Goal: Information Seeking & Learning: Learn about a topic

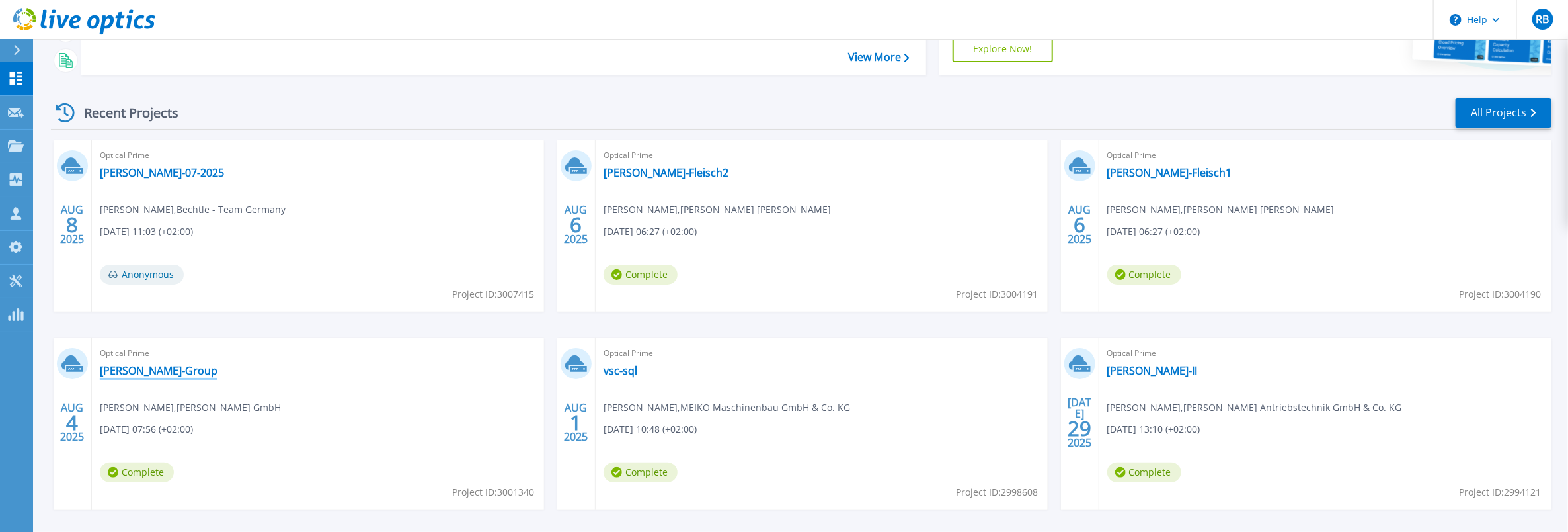
scroll to position [201, 0]
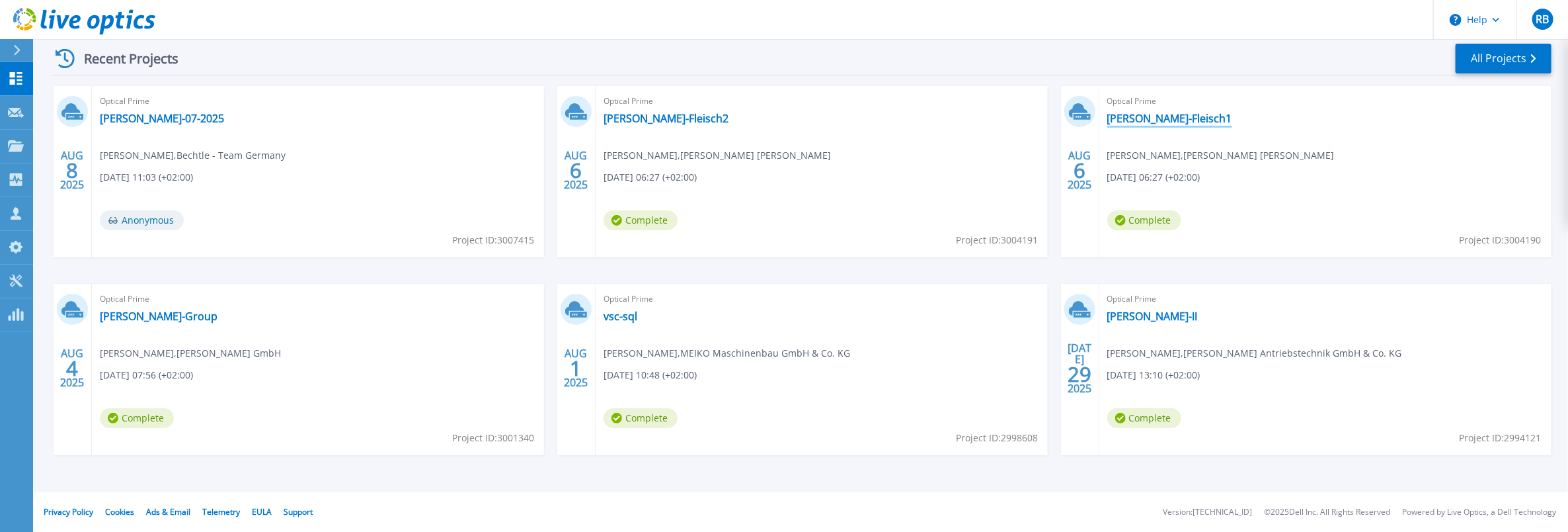
click at [1161, 119] on link "[PERSON_NAME]-Fleisch1" at bounding box center [1169, 118] width 125 height 13
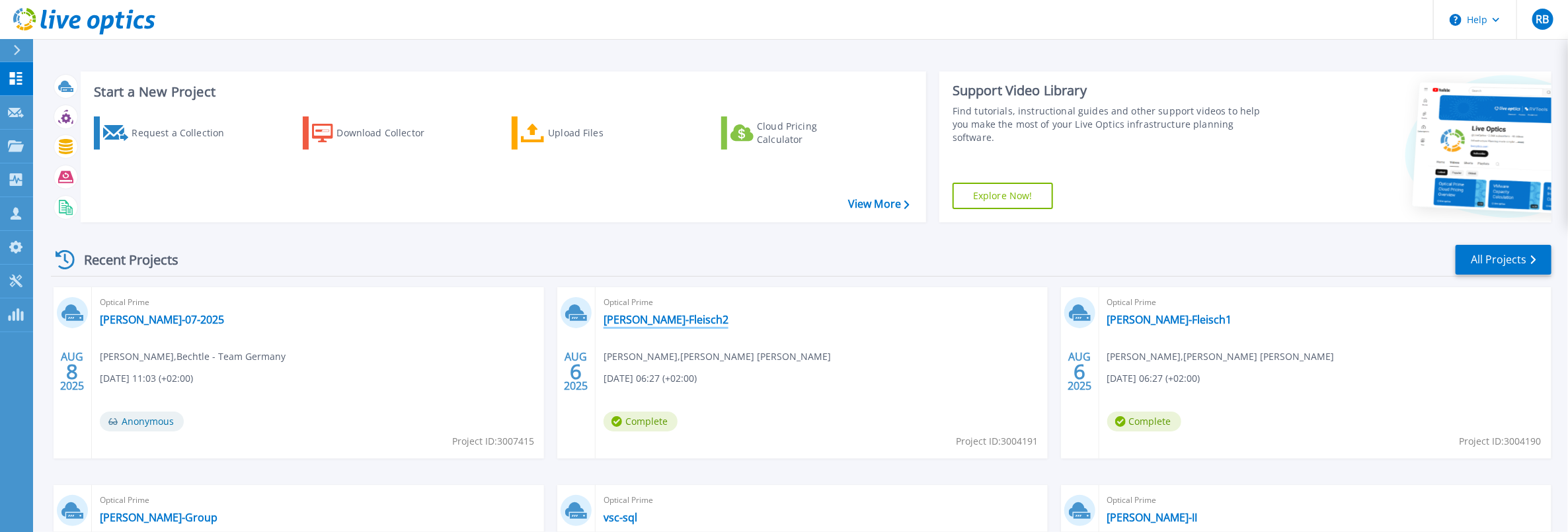
click at [638, 319] on link "Mueller-Fleisch2" at bounding box center [666, 320] width 125 height 13
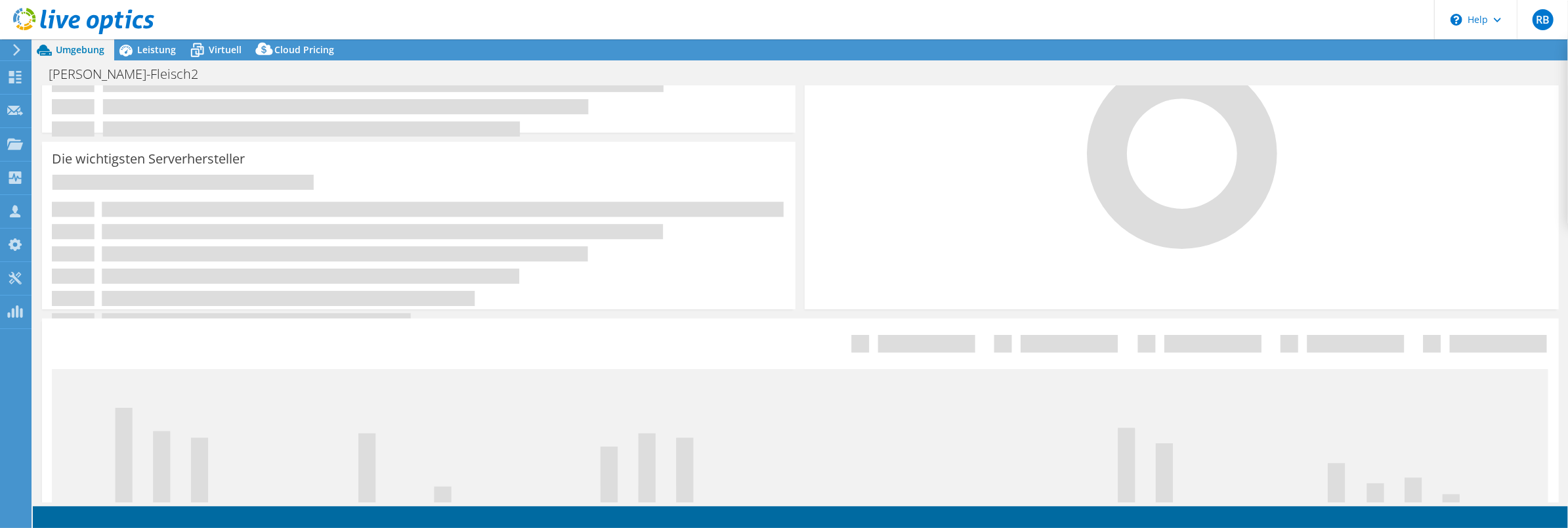
select select "USD"
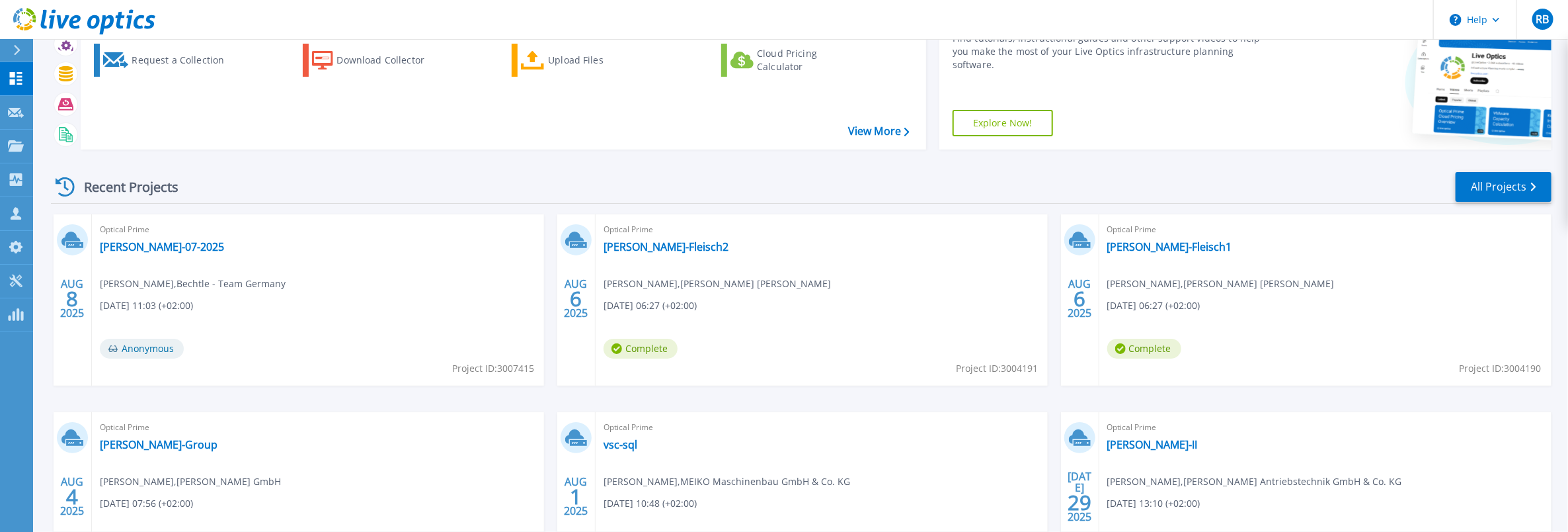
scroll to position [74, 0]
click at [624, 447] on link "vsc-sql" at bounding box center [620, 444] width 33 height 13
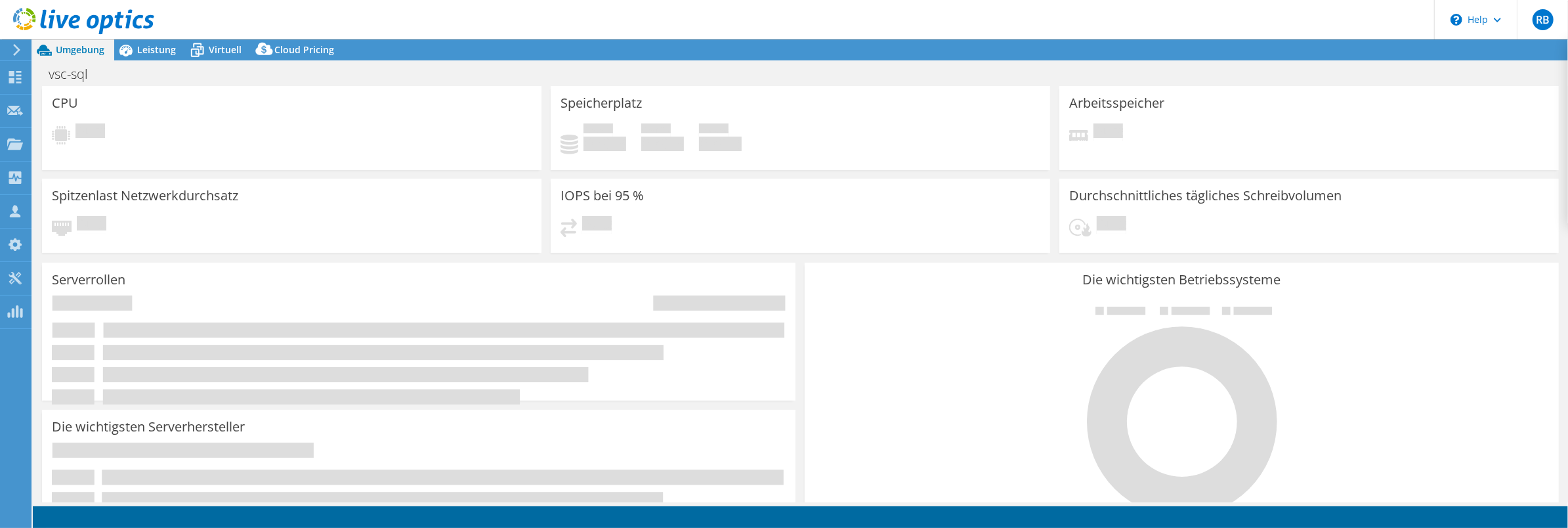
select select "USD"
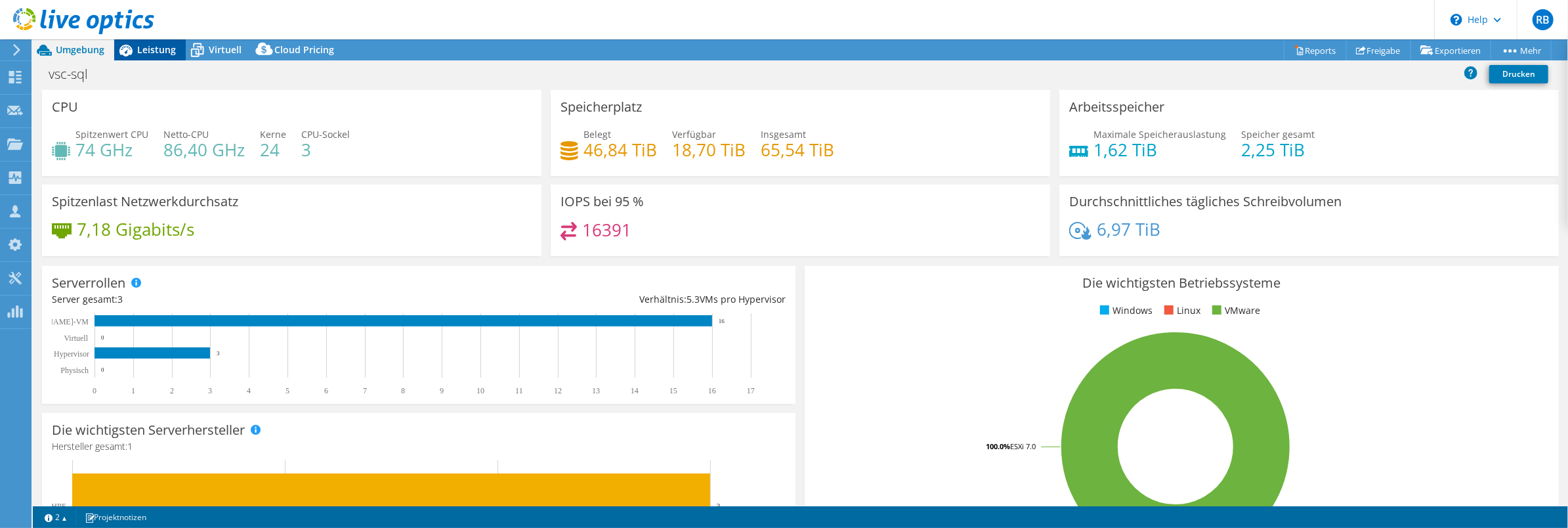
click at [140, 49] on span "Leistung" at bounding box center [157, 49] width 38 height 13
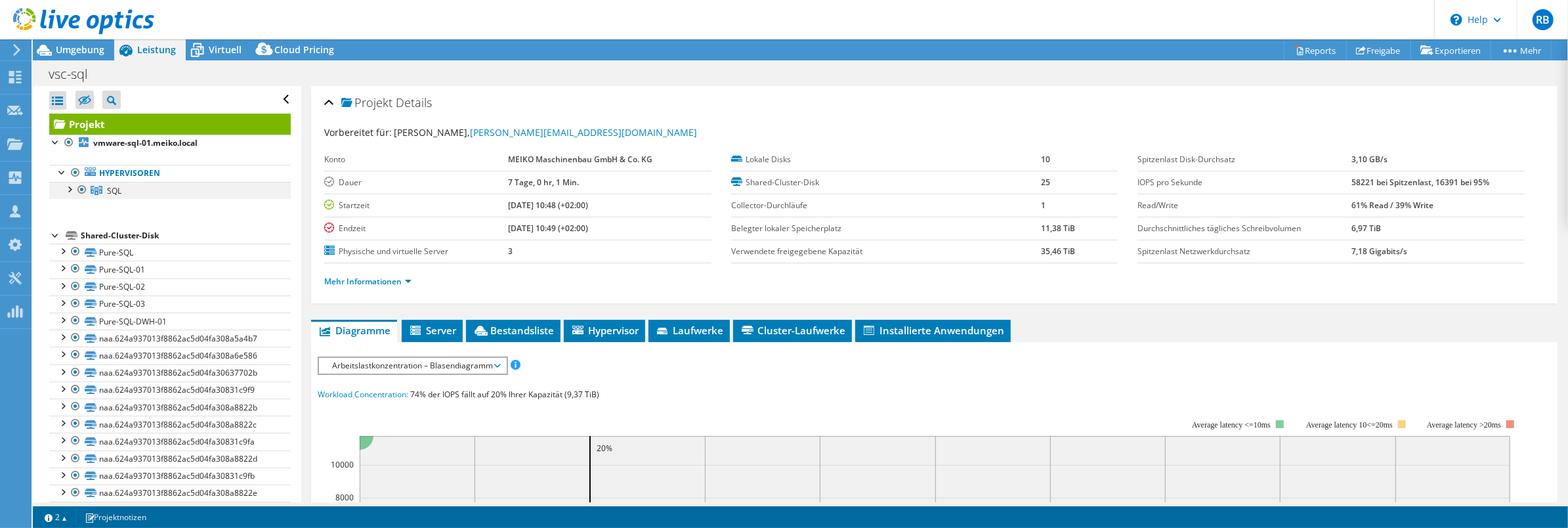
click at [69, 188] on div at bounding box center [69, 188] width 13 height 13
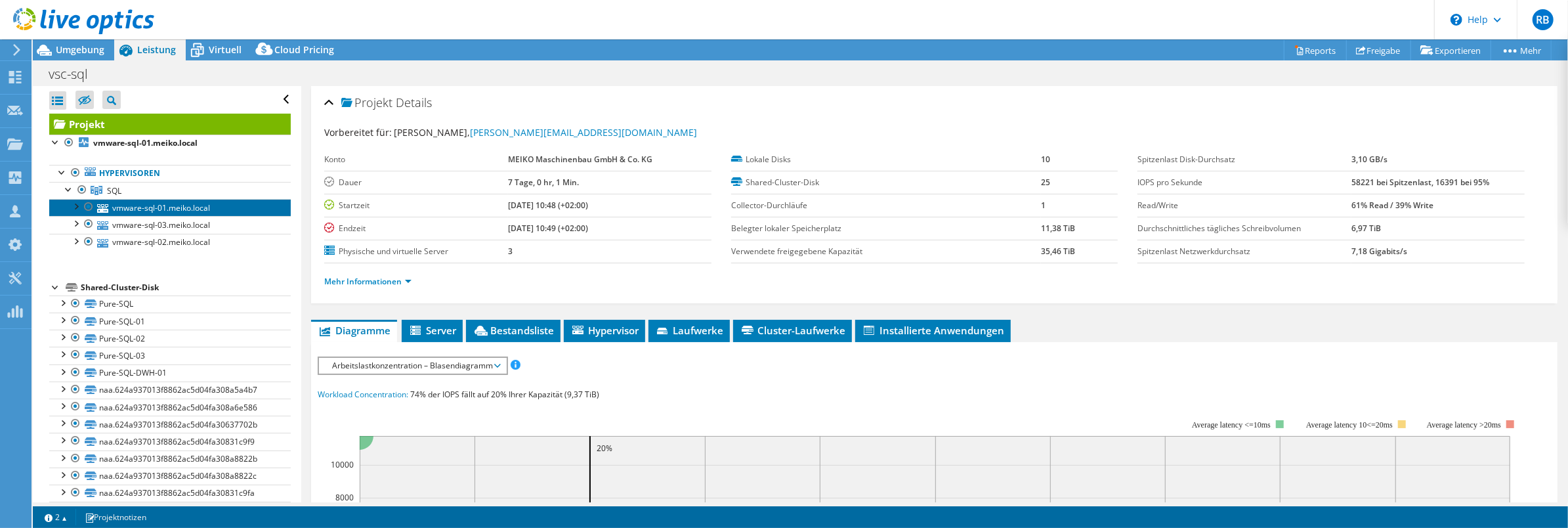
click at [187, 210] on link "vmware-sql-01.meiko.local" at bounding box center [170, 207] width 241 height 17
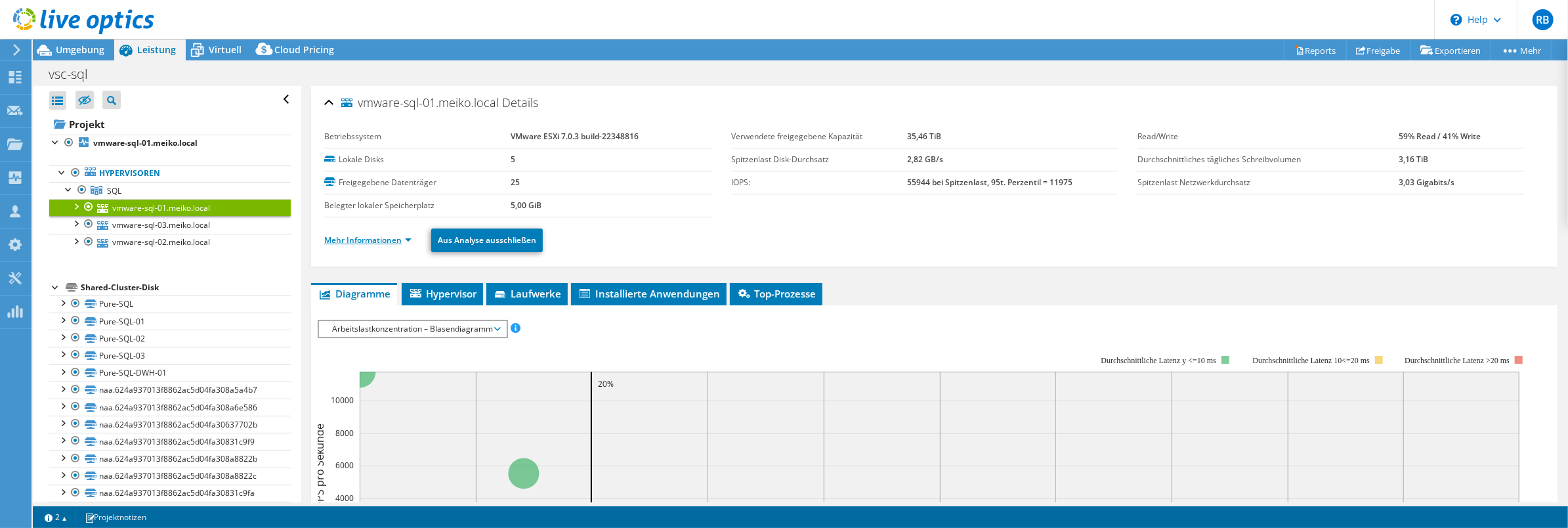
click at [358, 240] on link "Mehr Informationen" at bounding box center [368, 239] width 87 height 11
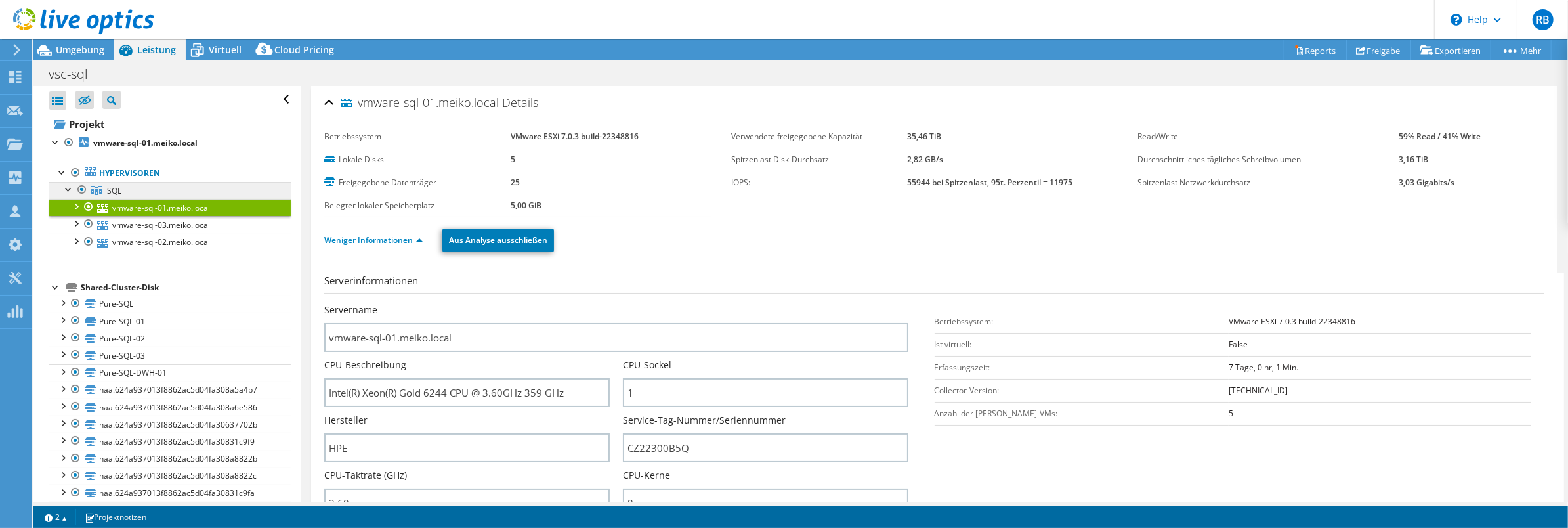
click at [140, 188] on link "SQL" at bounding box center [170, 190] width 241 height 17
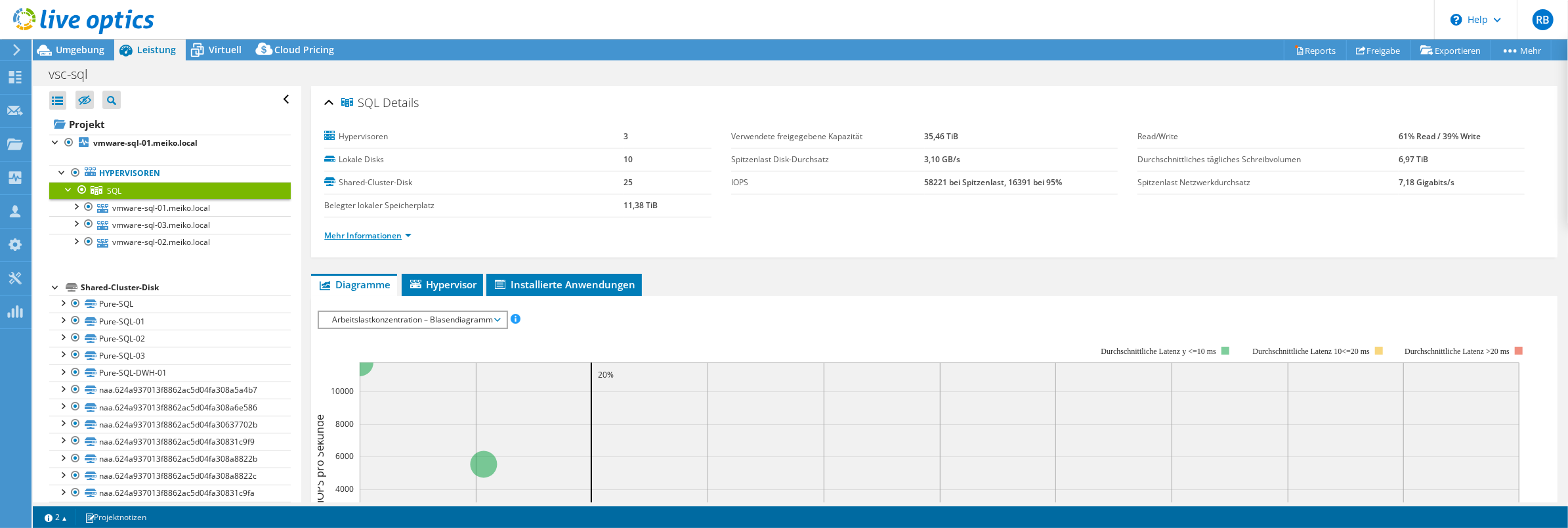
click at [370, 235] on link "Mehr Informationen" at bounding box center [368, 235] width 87 height 11
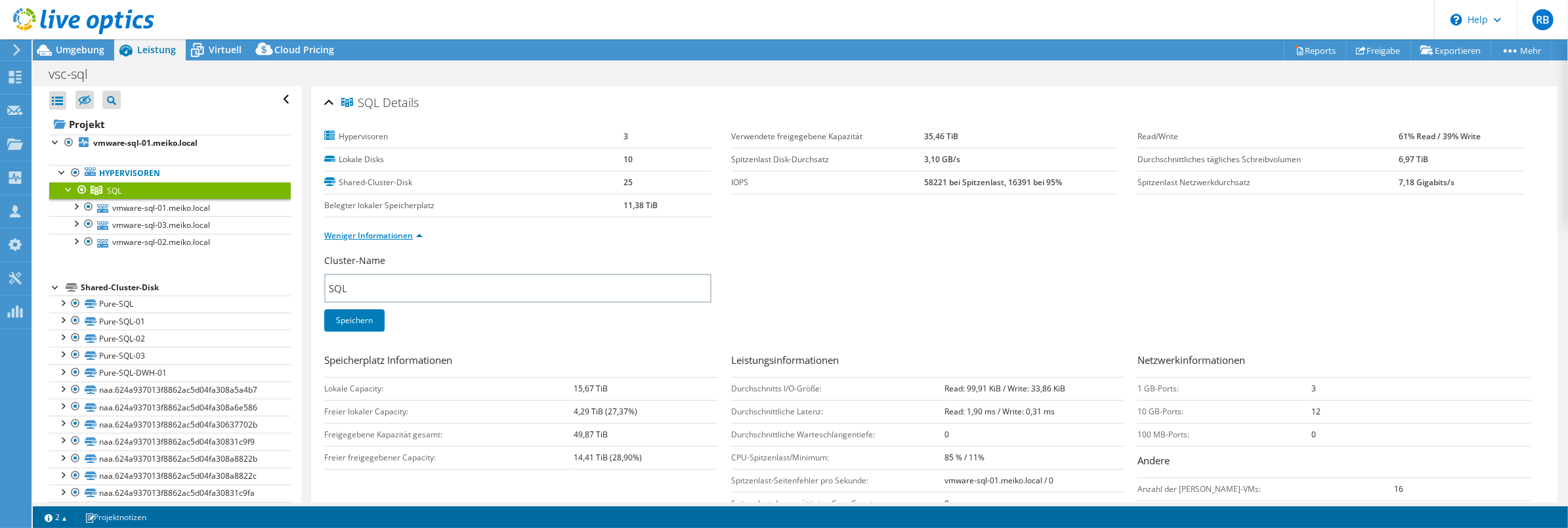
click at [370, 235] on link "Weniger Informationen" at bounding box center [373, 235] width 98 height 11
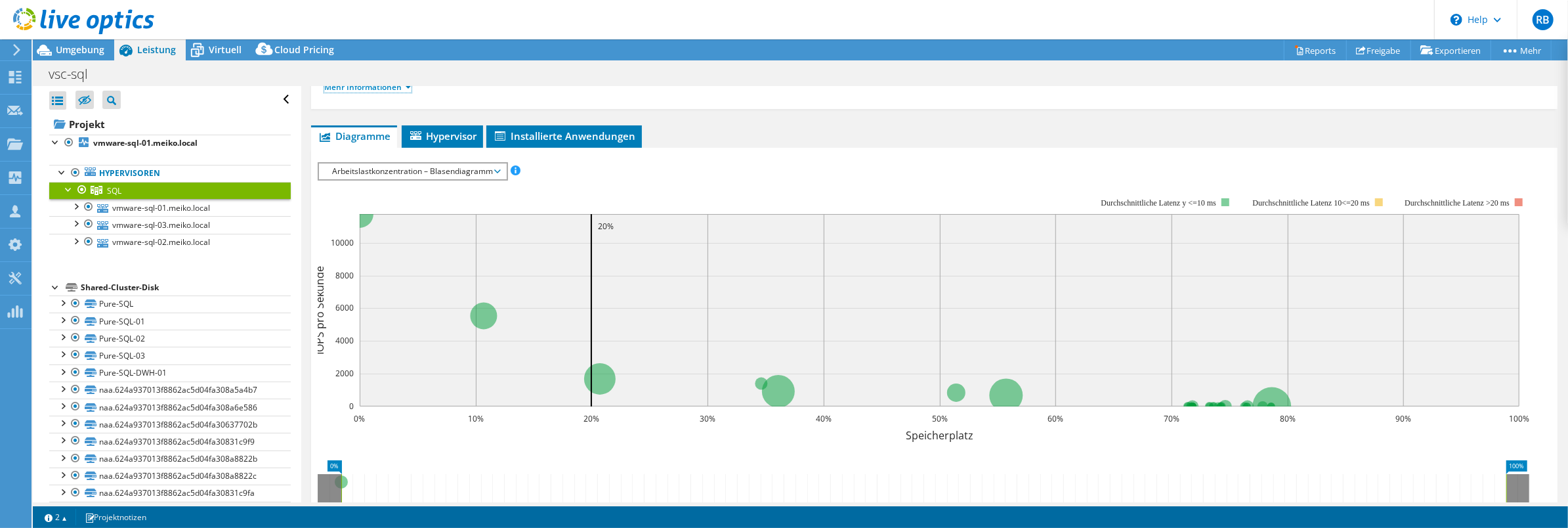
scroll to position [137, 0]
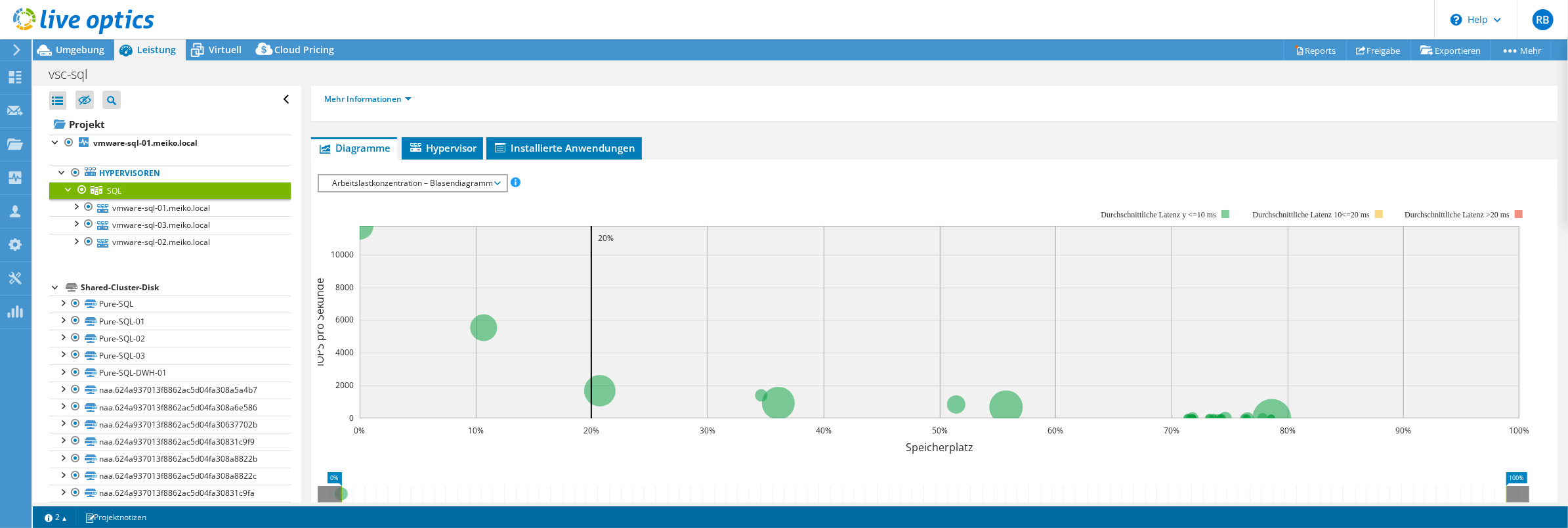
click at [362, 184] on span "Arbeitslastkonzentration – Blasendiagramm" at bounding box center [413, 182] width 174 height 16
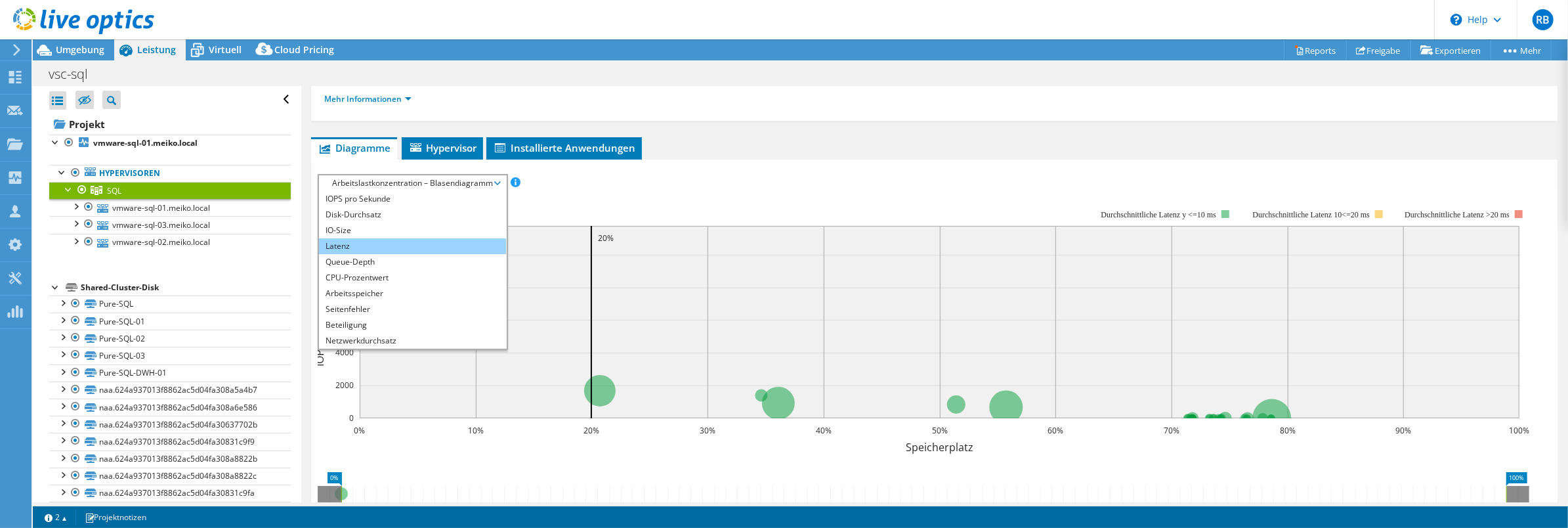
click at [370, 240] on li "Latenz" at bounding box center [412, 246] width 187 height 16
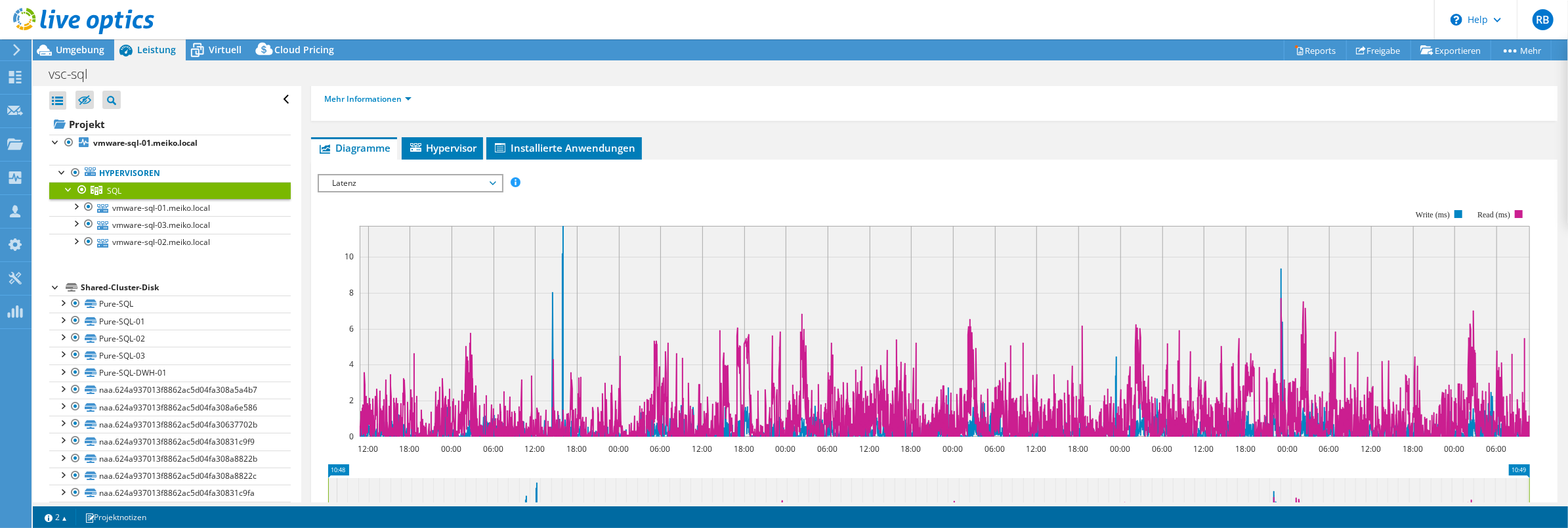
click at [380, 185] on span "Latenz" at bounding box center [410, 182] width 169 height 16
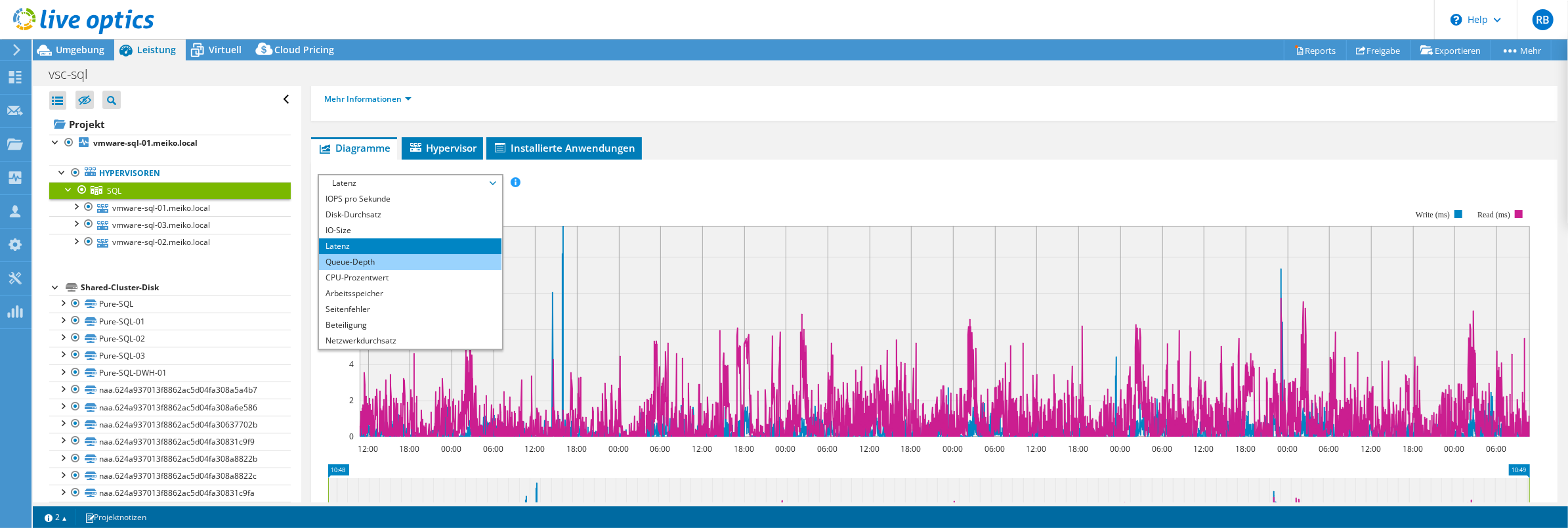
click at [356, 261] on li "Queue-Depth" at bounding box center [410, 261] width 182 height 16
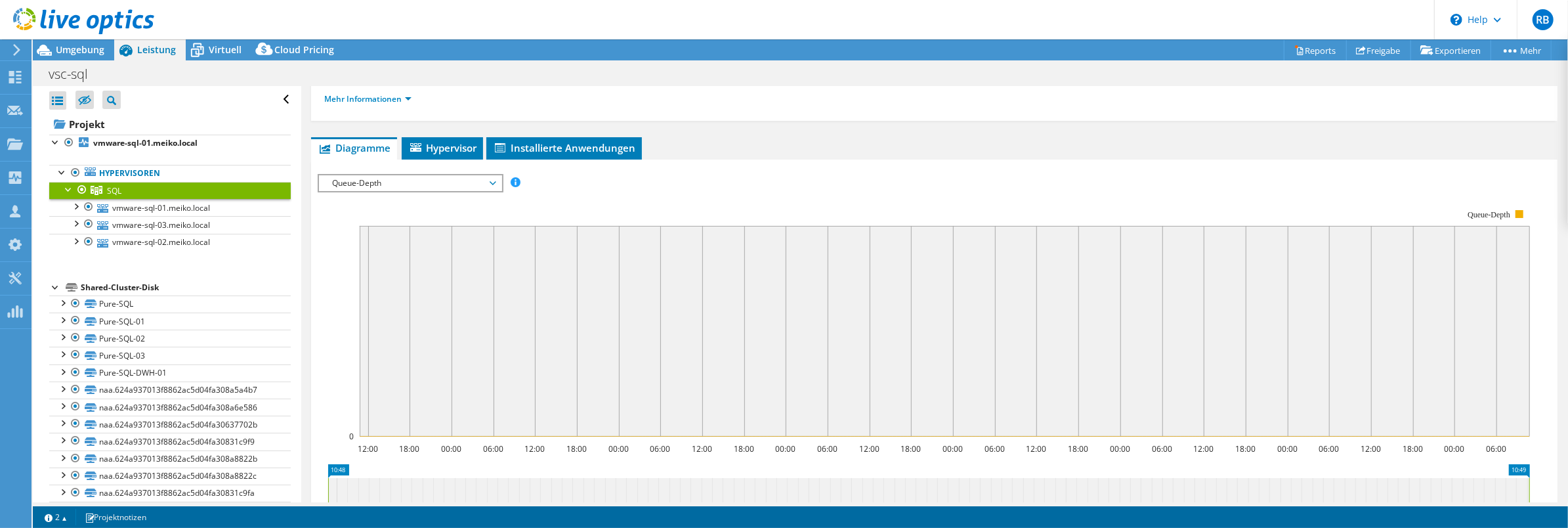
click at [362, 181] on span "Queue-Depth" at bounding box center [410, 182] width 169 height 16
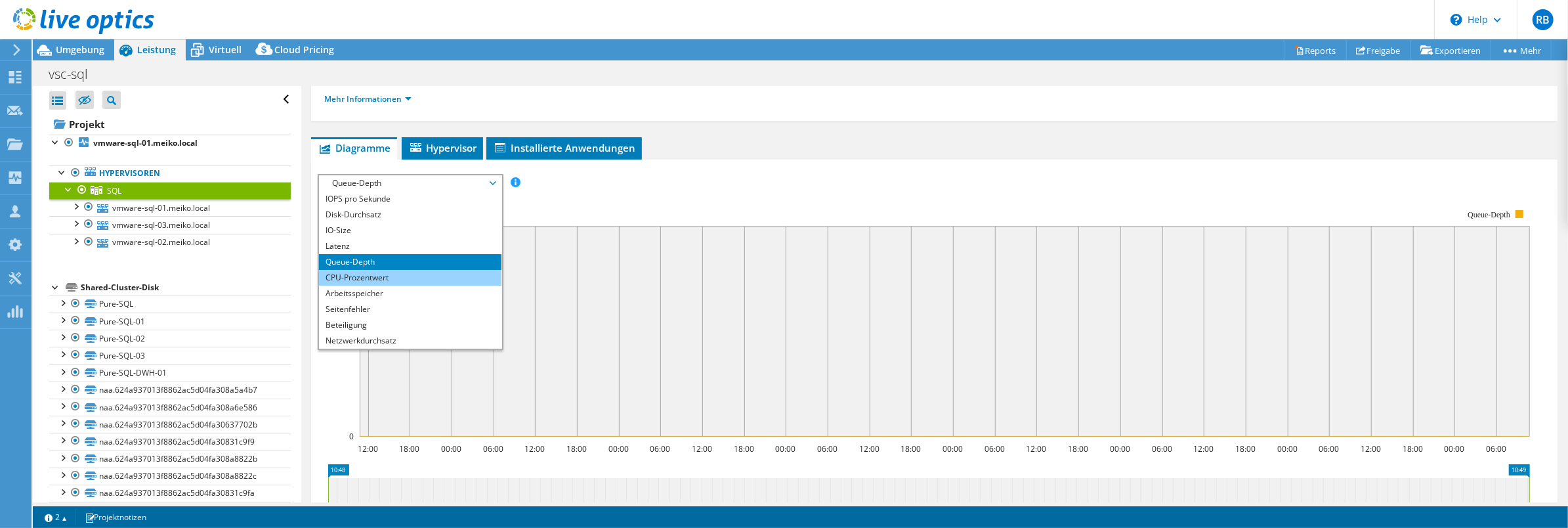
click at [371, 274] on li "CPU-Prozentwert" at bounding box center [410, 277] width 182 height 16
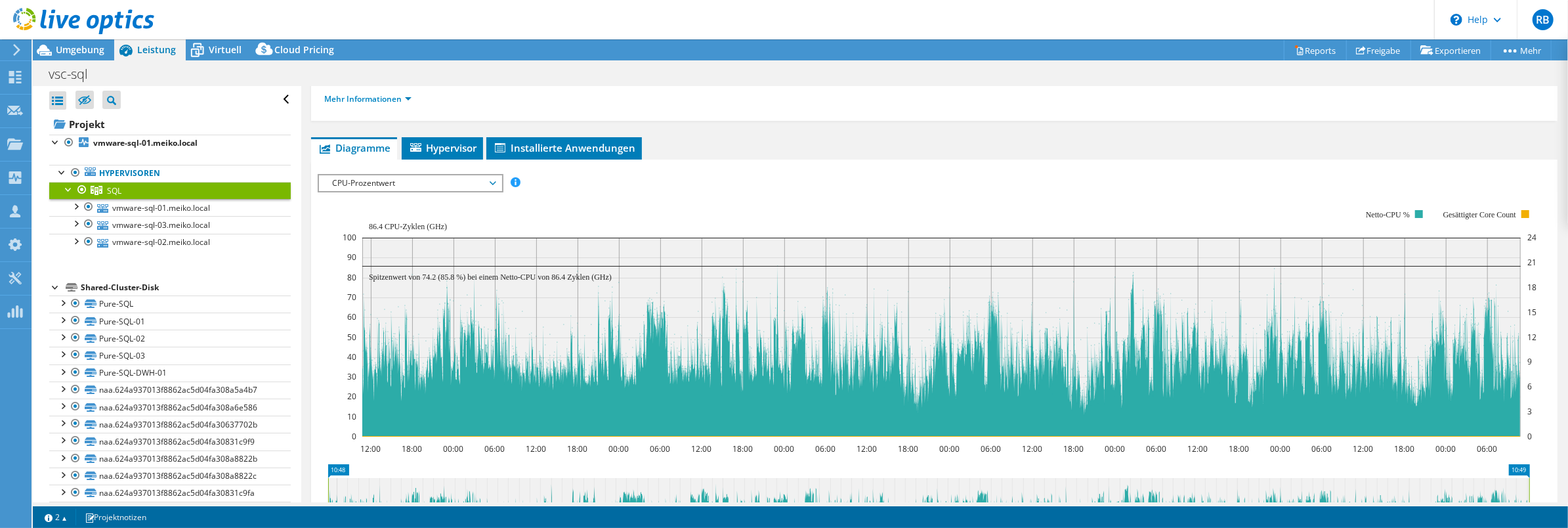
click at [362, 187] on span "CPU-Prozentwert" at bounding box center [410, 182] width 169 height 16
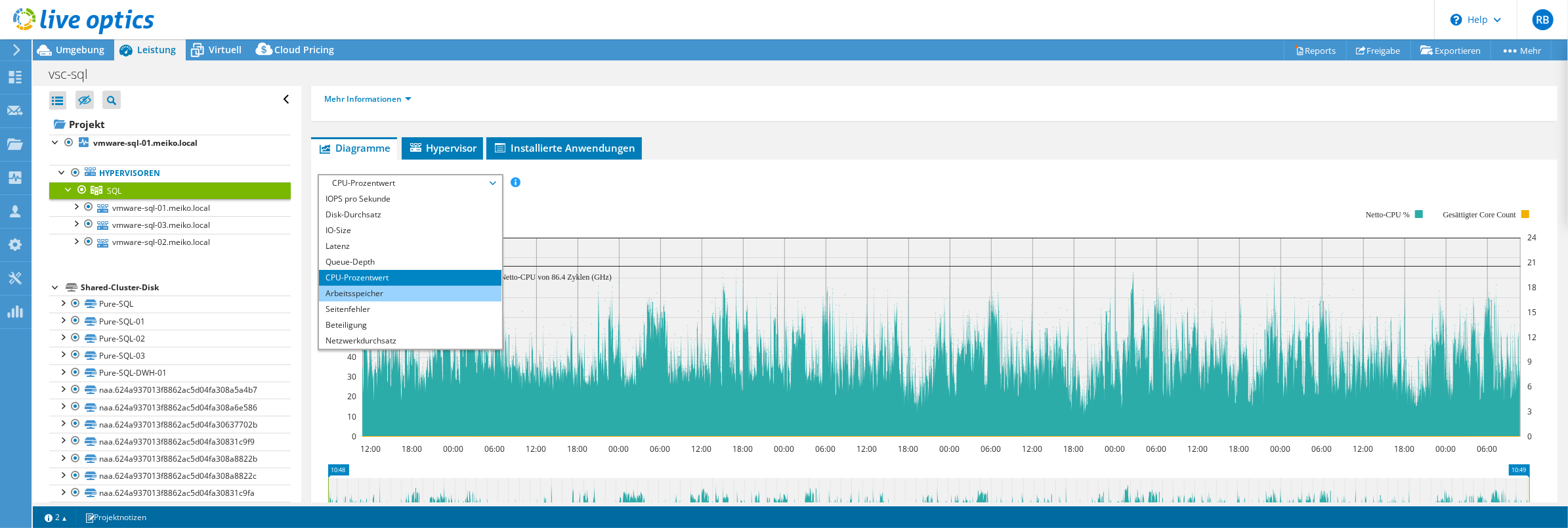
click at [354, 289] on li "Arbeitsspeicher" at bounding box center [410, 293] width 182 height 16
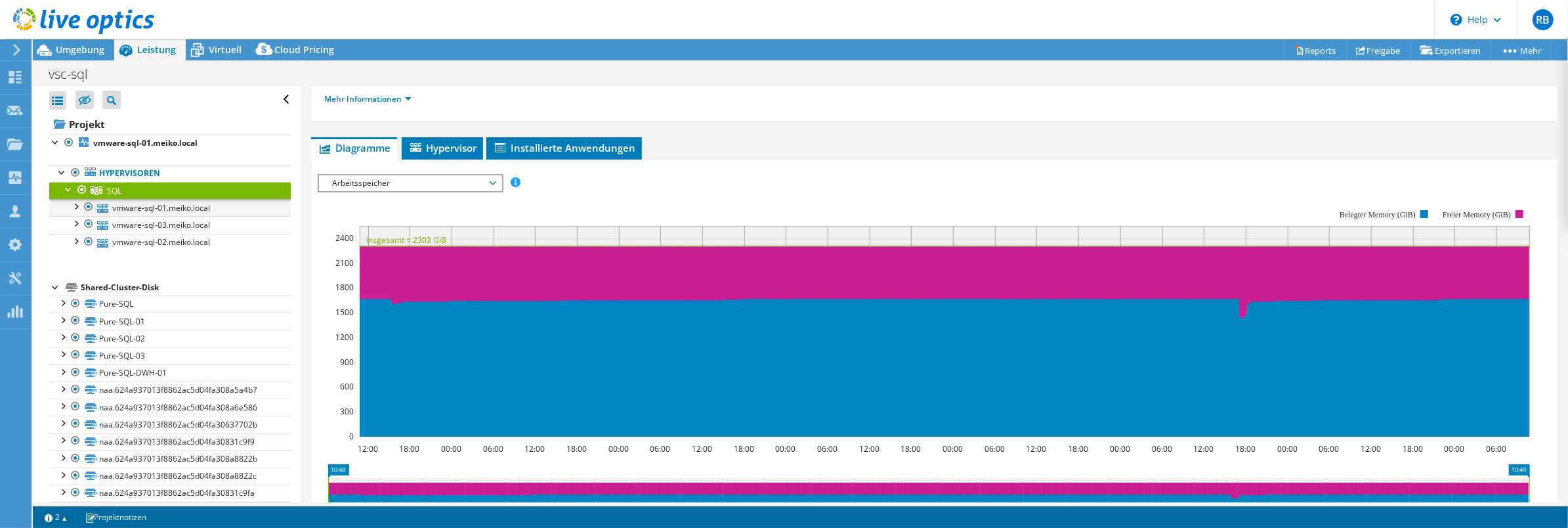
click at [78, 207] on div at bounding box center [75, 205] width 13 height 13
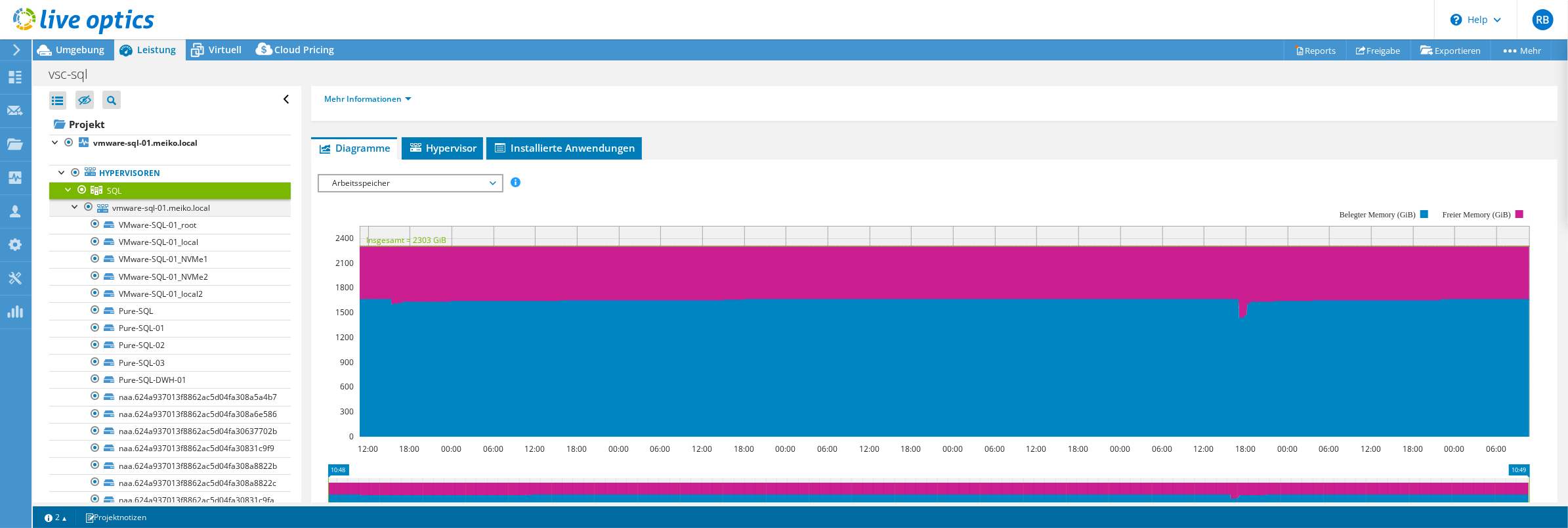
click at [78, 207] on div at bounding box center [75, 205] width 13 height 13
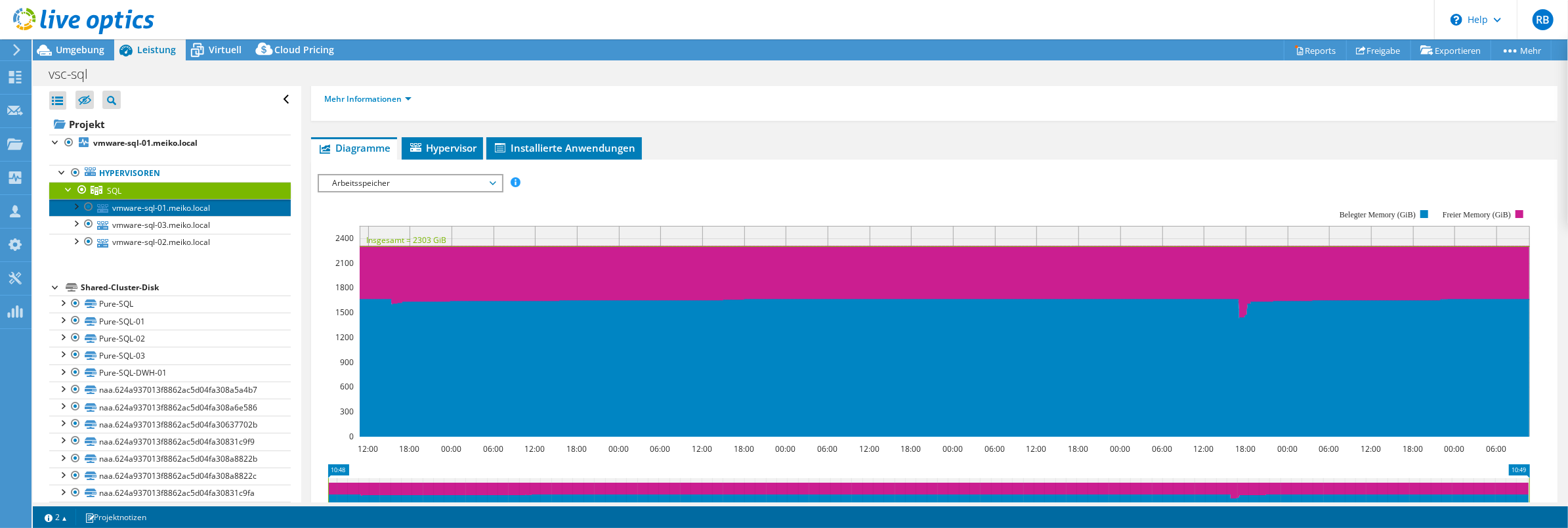
click at [140, 206] on link "vmware-sql-01.meiko.local" at bounding box center [170, 207] width 241 height 17
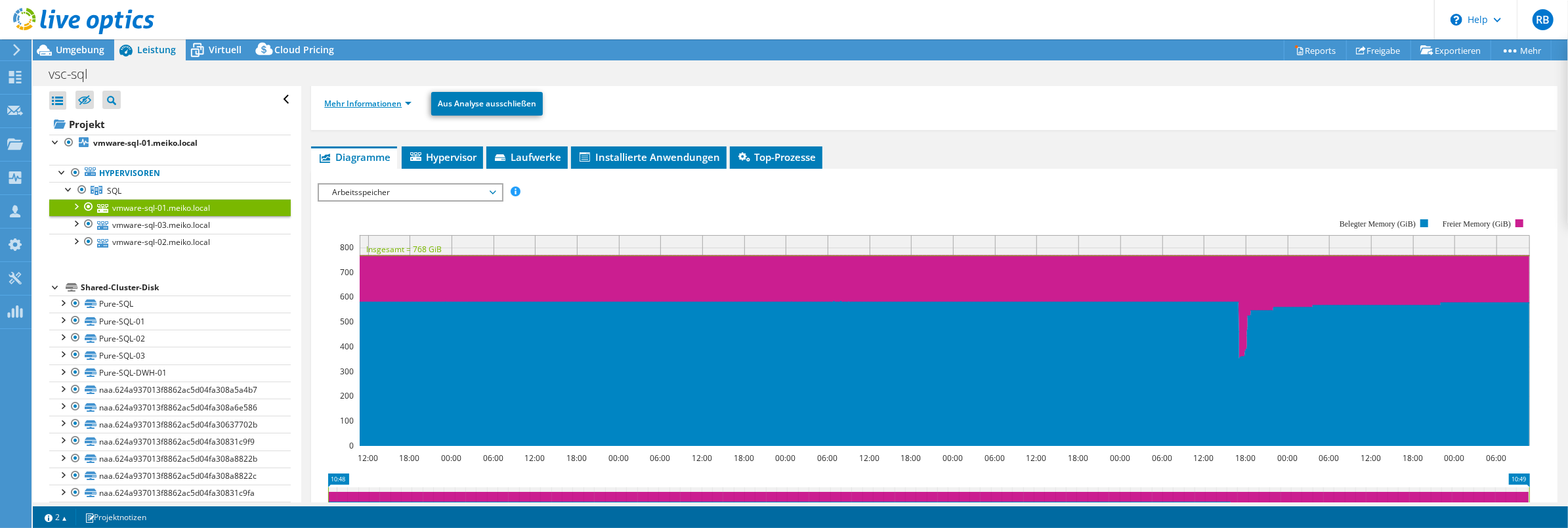
click at [371, 104] on link "Mehr Informationen" at bounding box center [368, 103] width 87 height 11
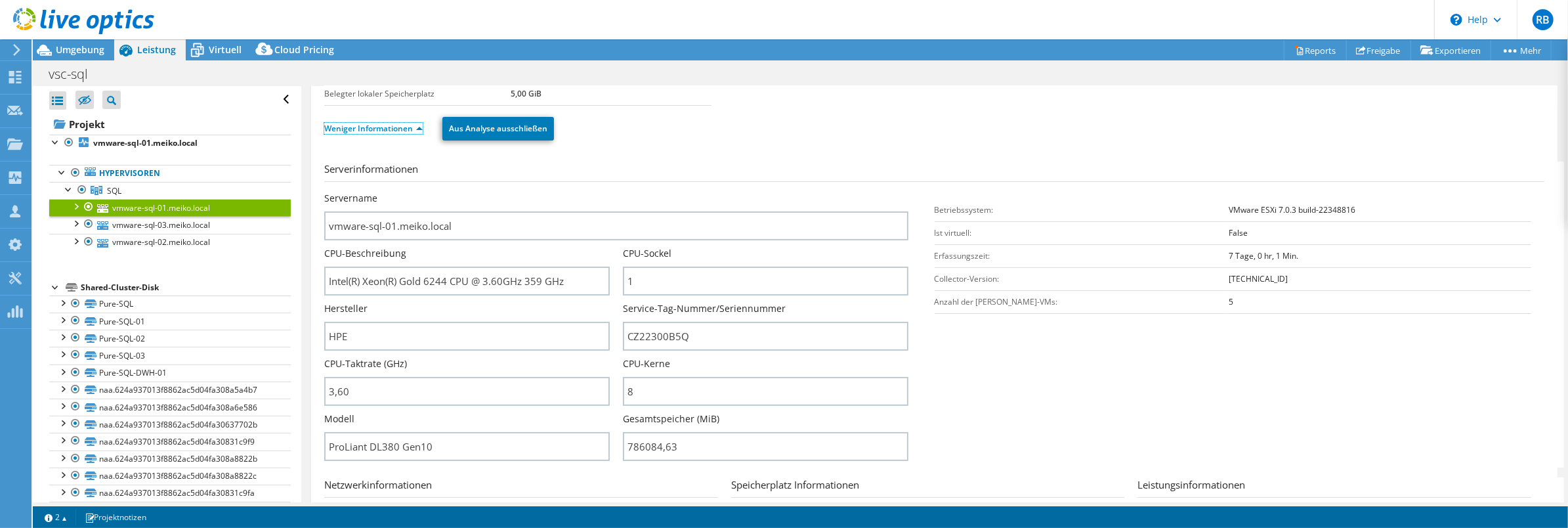
scroll to position [145, 0]
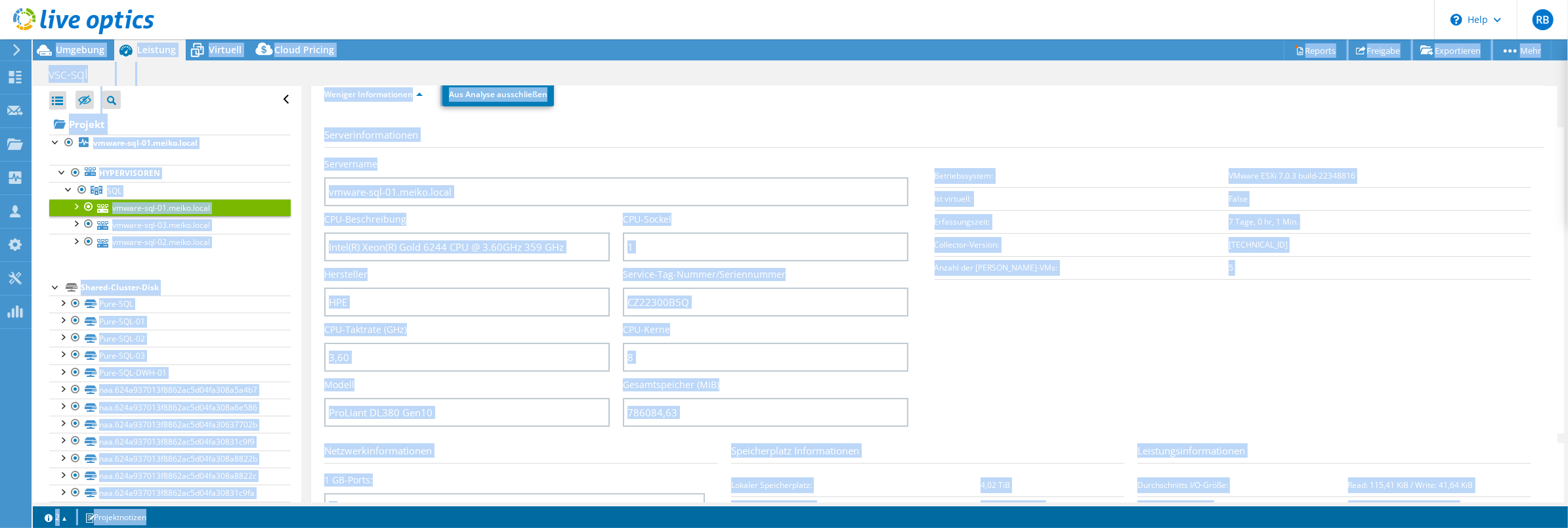
drag, startPoint x: 439, startPoint y: 252, endPoint x: 768, endPoint y: -74, distance: 463.2
click at [768, 0] on html "RB Teammitglied Ralf Bickel ralf.bickel@bechtle.com Bechtle - Team Germany My P…" at bounding box center [784, 264] width 1568 height 528
click at [641, 119] on div "Serverinformationen Servername vmware-sql-01.meiko.local CPU-Beschreibung Intel…" at bounding box center [934, 415] width 1220 height 596
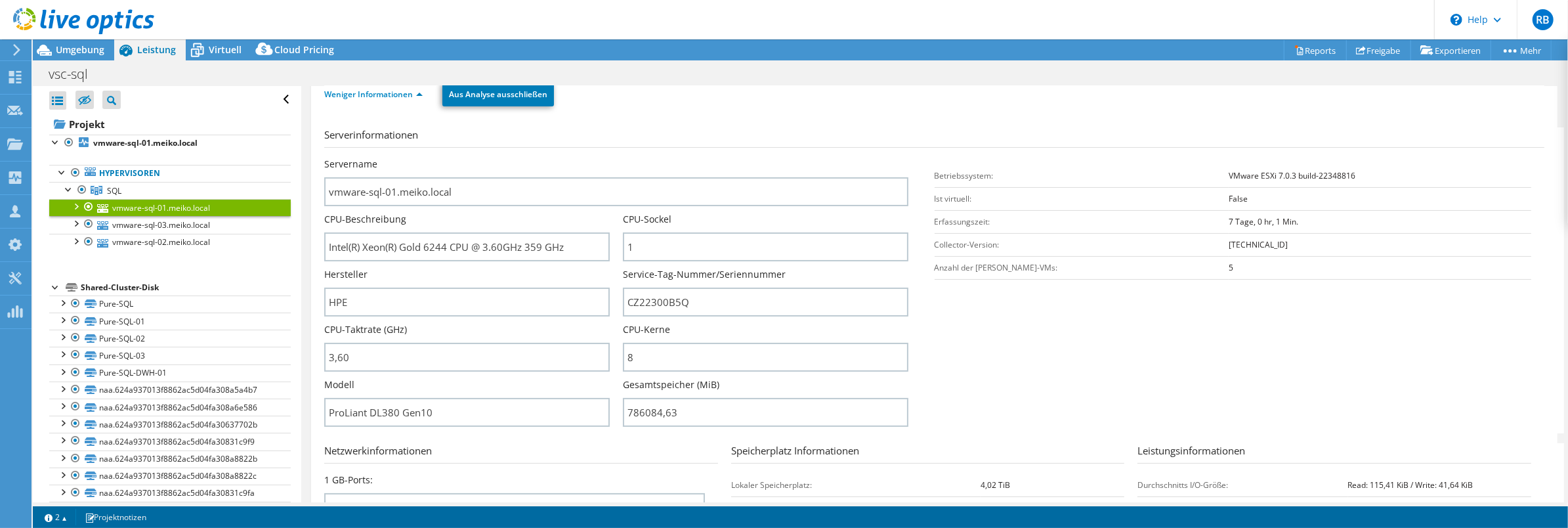
scroll to position [0, 0]
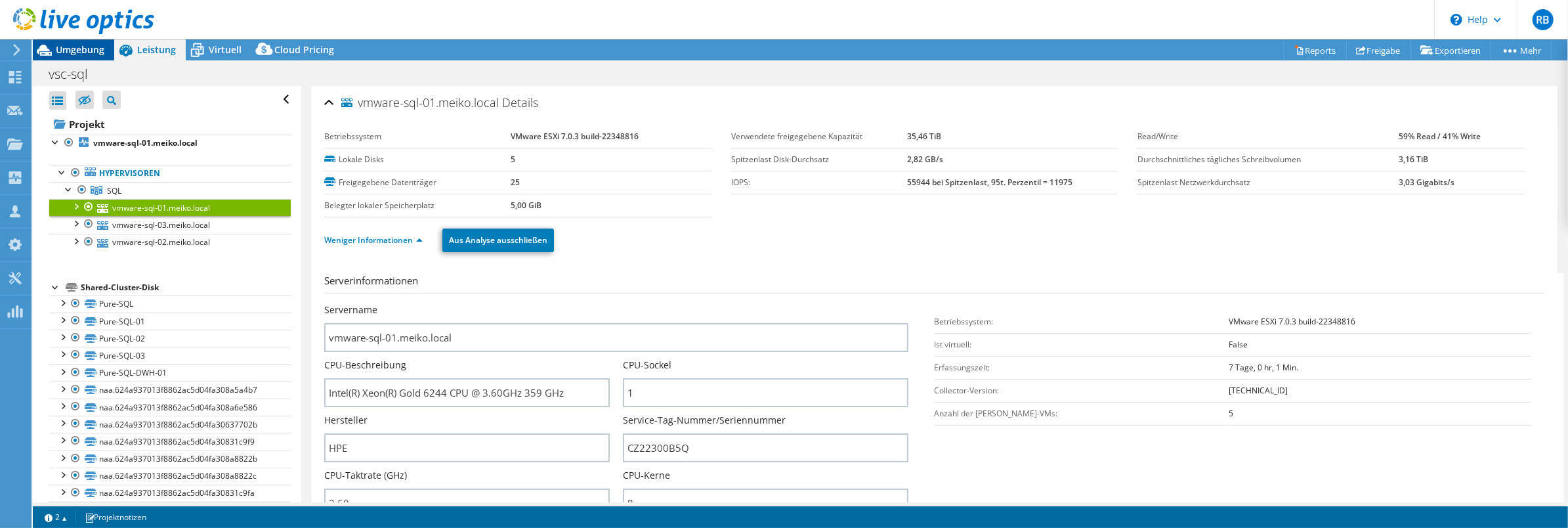
click at [81, 46] on span "Umgebung" at bounding box center [80, 49] width 49 height 13
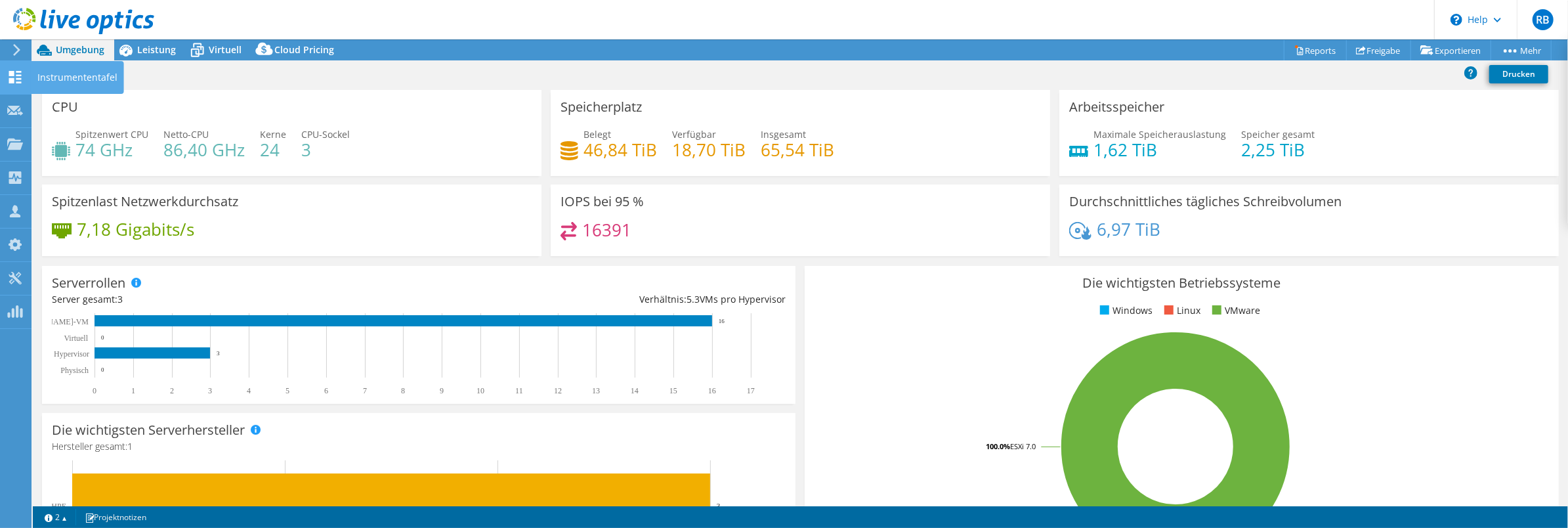
click at [13, 75] on use at bounding box center [15, 77] width 13 height 13
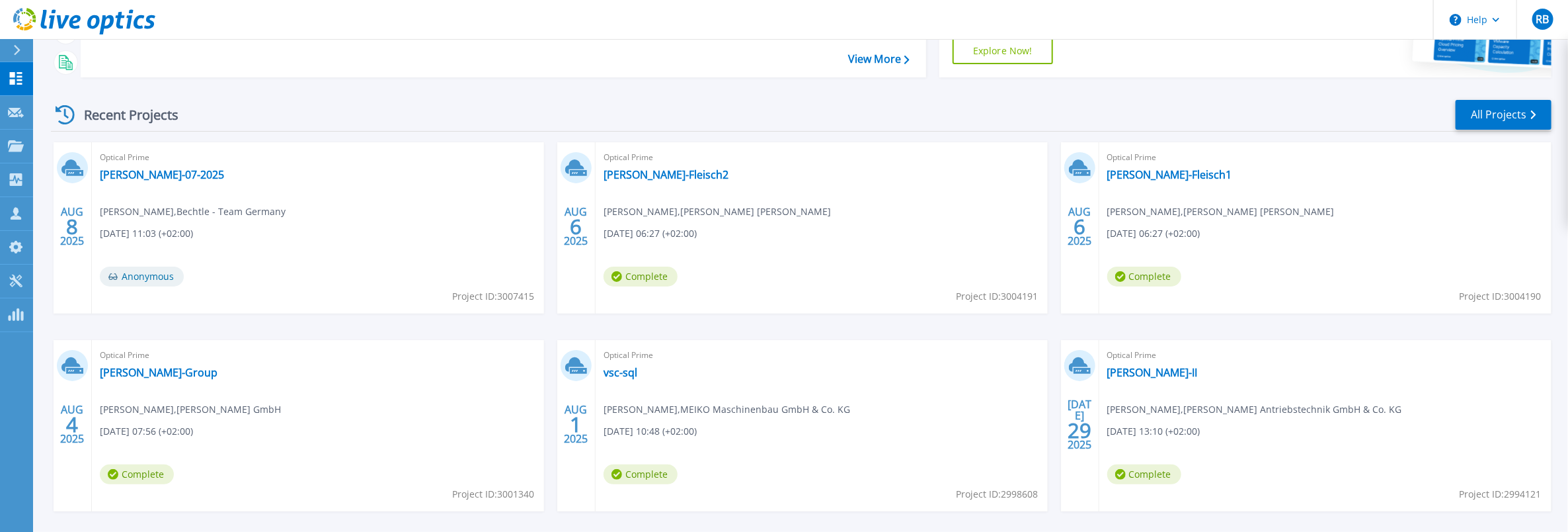
scroll to position [147, 0]
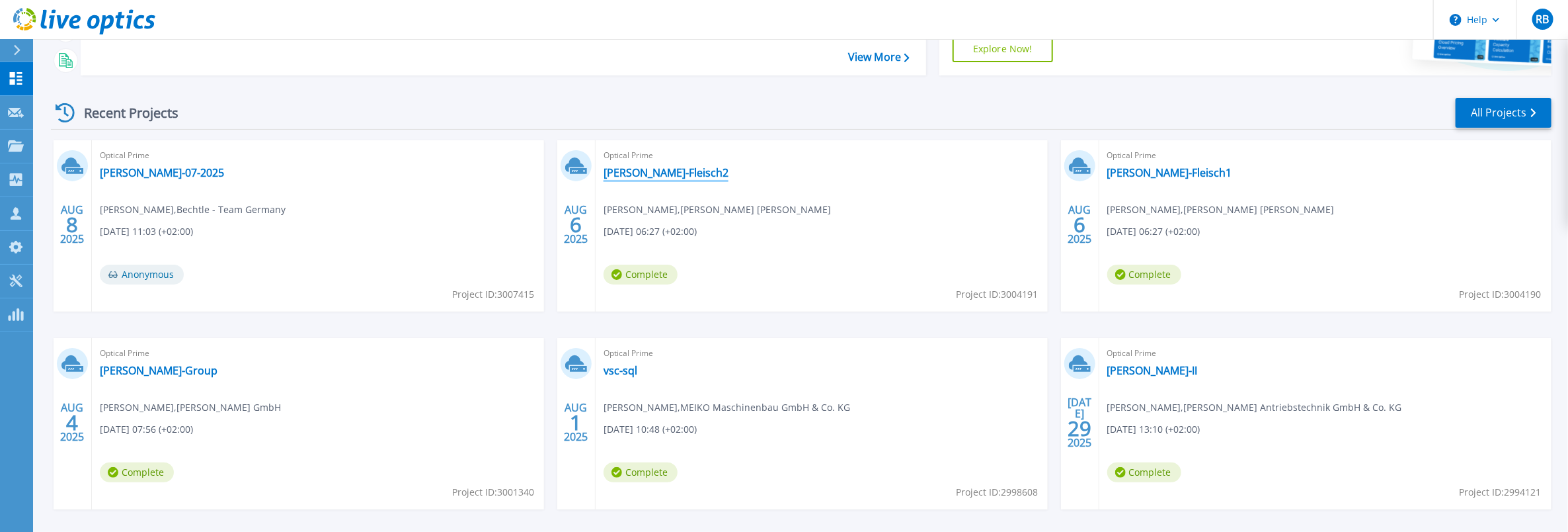
click at [634, 173] on link "Mueller-Fleisch2" at bounding box center [666, 173] width 125 height 13
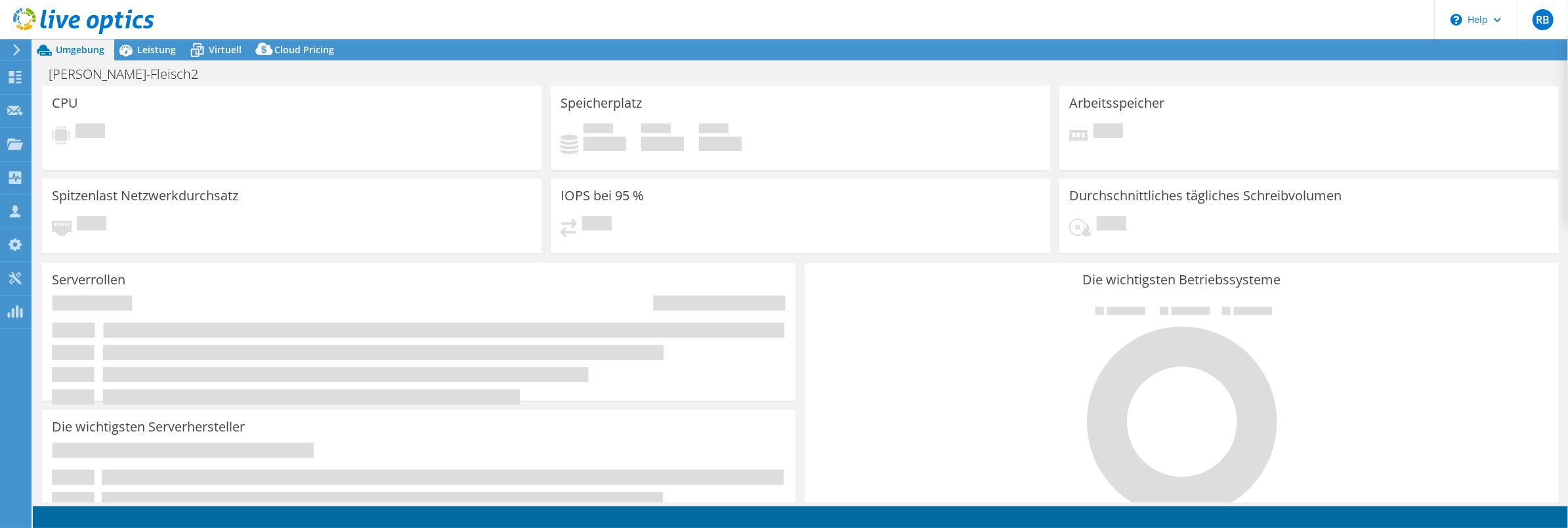
select select "USD"
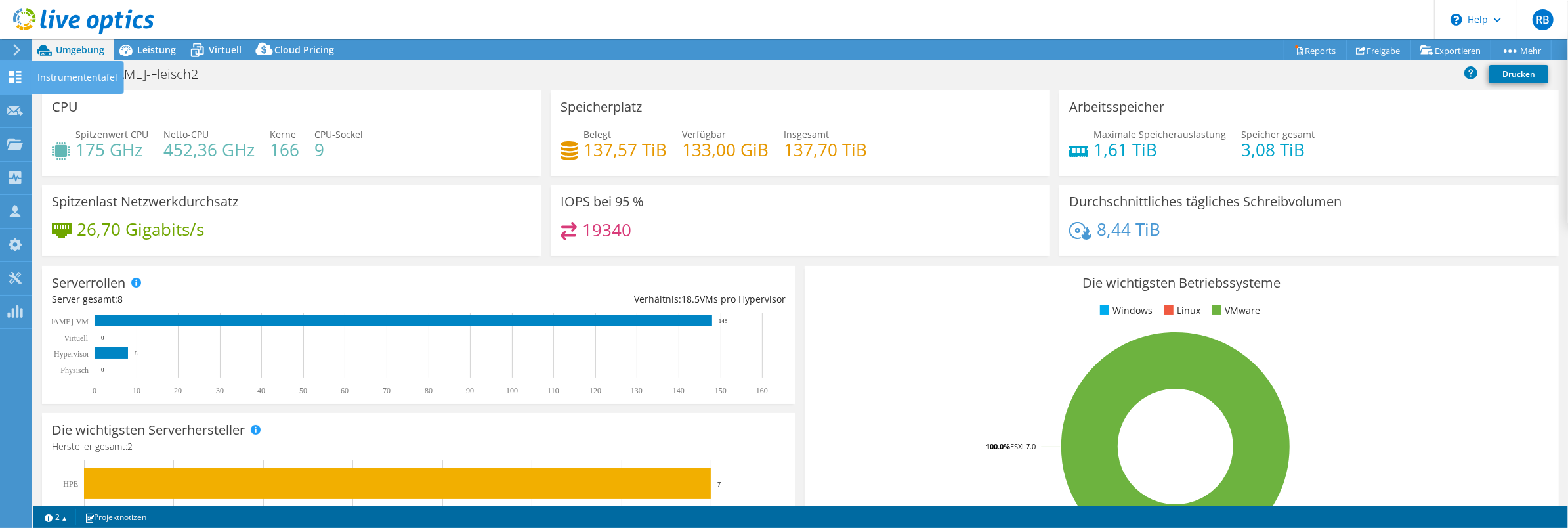
click at [19, 80] on icon at bounding box center [15, 77] width 16 height 13
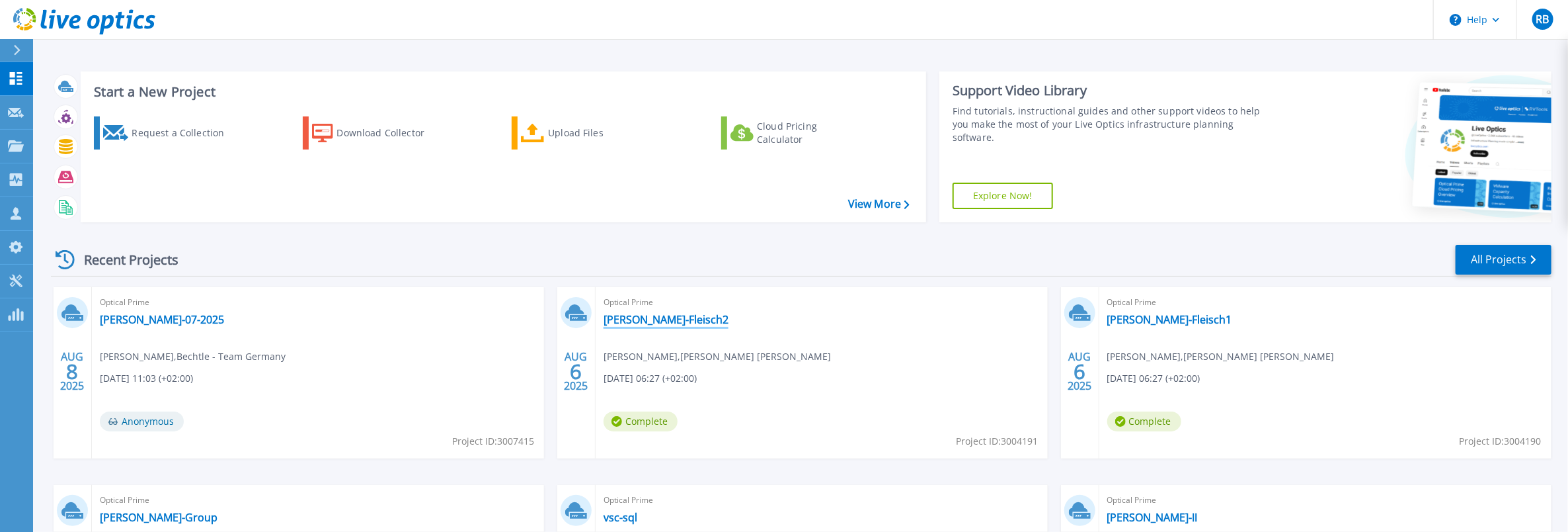
click at [649, 317] on link "[PERSON_NAME]-Fleisch2" at bounding box center [666, 320] width 125 height 13
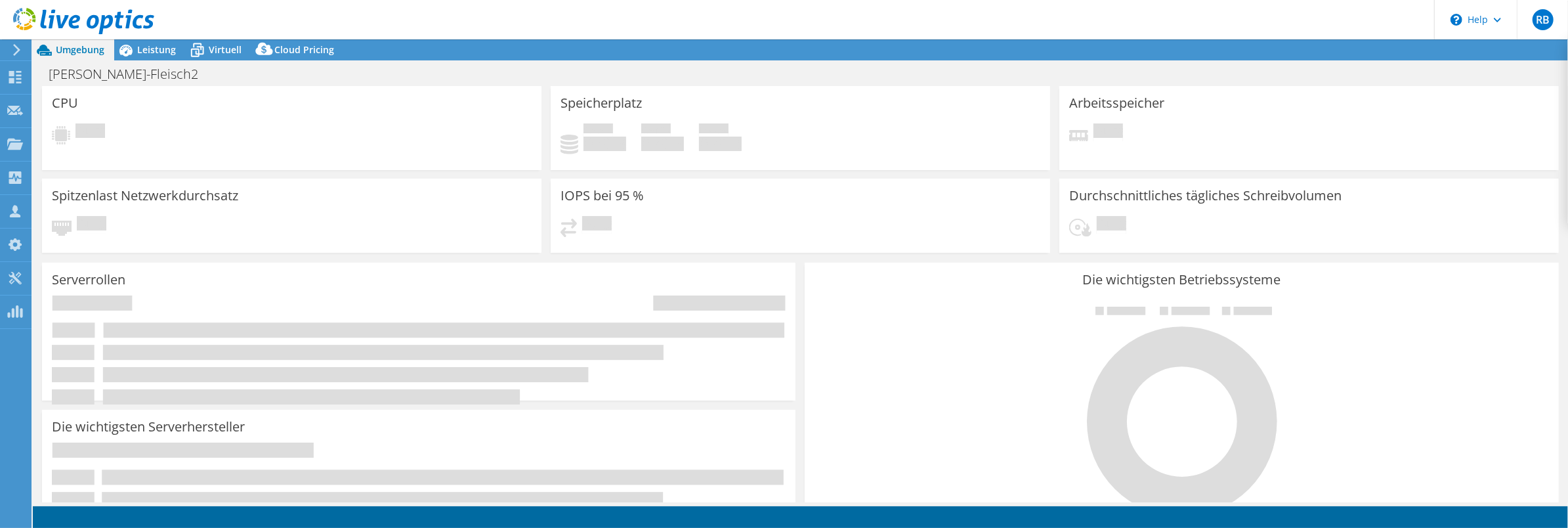
select select "USD"
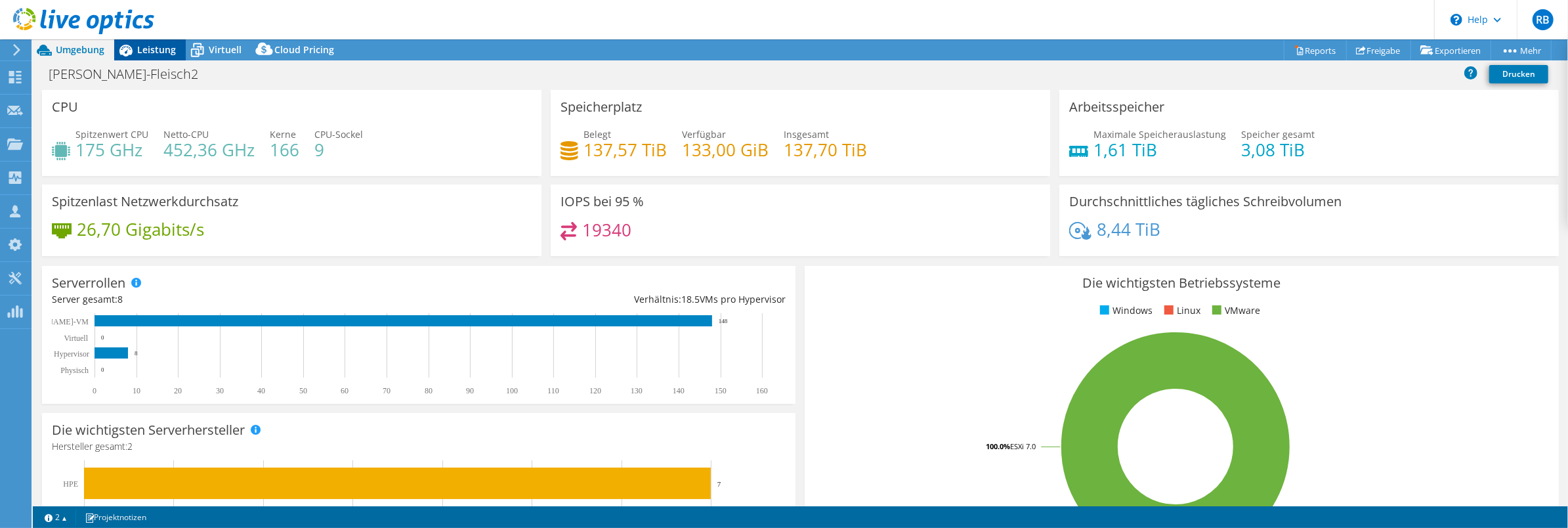
click at [157, 47] on span "Leistung" at bounding box center [157, 49] width 38 height 13
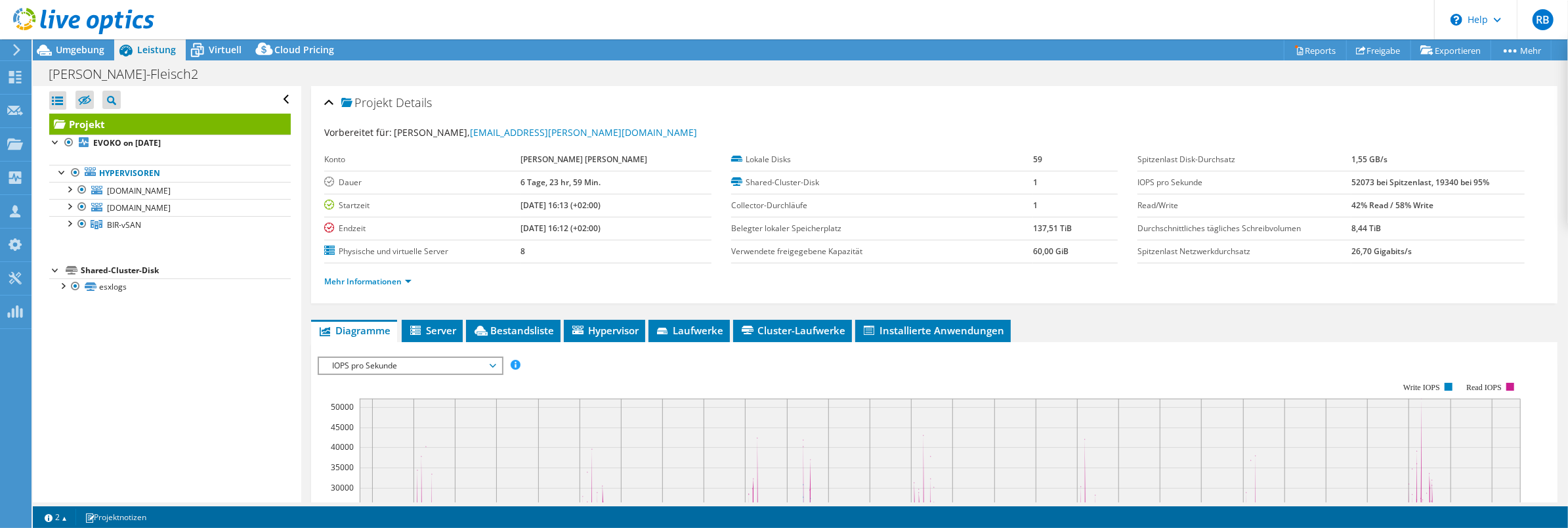
click at [185, 325] on div "Alle öffnen Alle schließen Ausgeschlossene Knoten verbergen Projektbaumfilter" at bounding box center [166, 294] width 268 height 416
click at [189, 340] on div "Alle öffnen Alle schließen Ausgeschlossene Knoten verbergen Projektbaumfilter" at bounding box center [166, 294] width 268 height 416
click at [171, 193] on span "[DOMAIN_NAME]" at bounding box center [139, 191] width 63 height 11
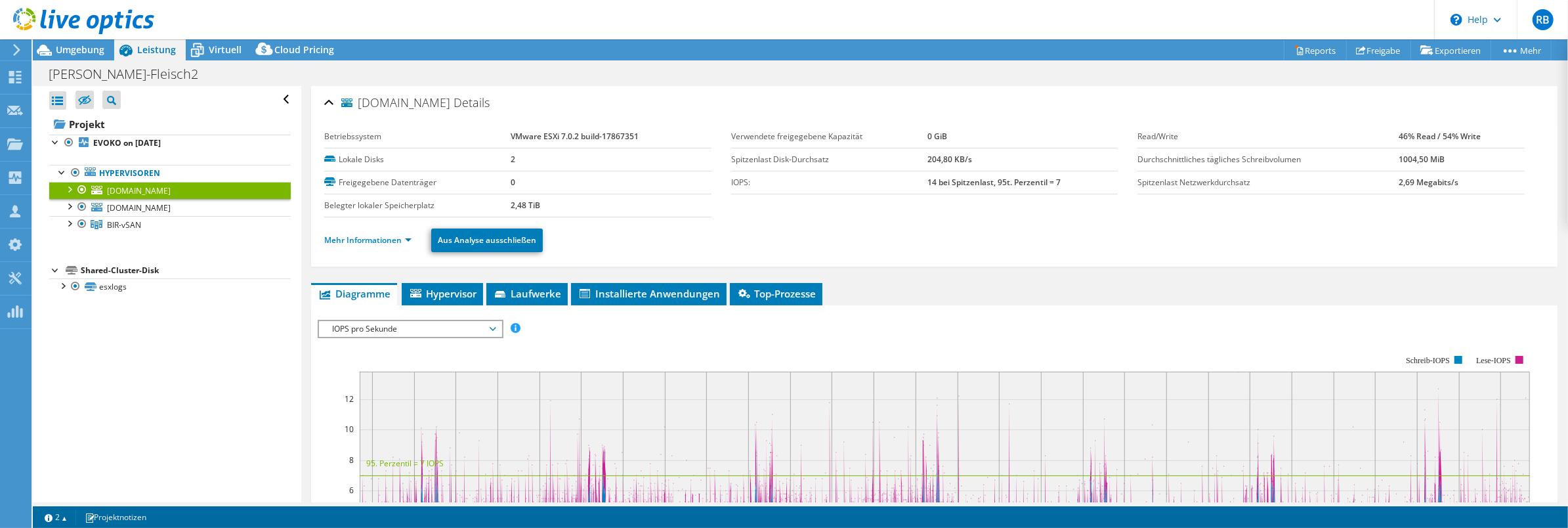
click at [66, 188] on div at bounding box center [69, 188] width 13 height 13
click at [66, 188] on div at bounding box center [69, 188] width 13 height 13
click at [152, 223] on link "BIR-vSAN" at bounding box center [170, 224] width 241 height 17
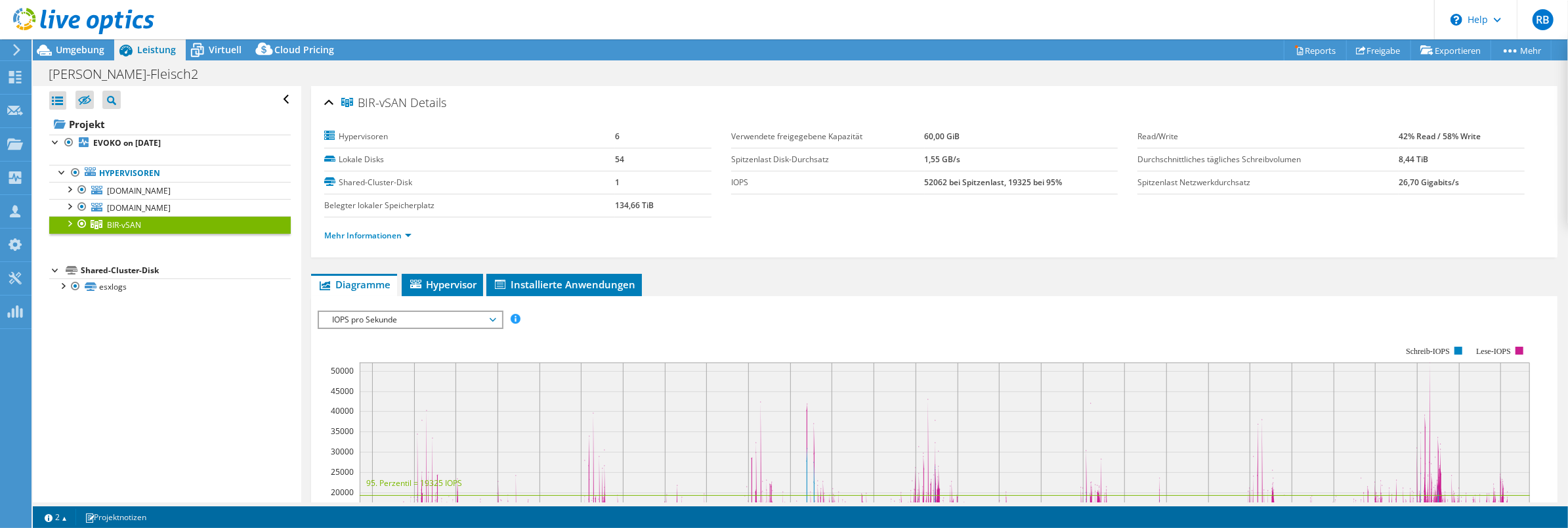
click at [68, 221] on div at bounding box center [69, 223] width 13 height 13
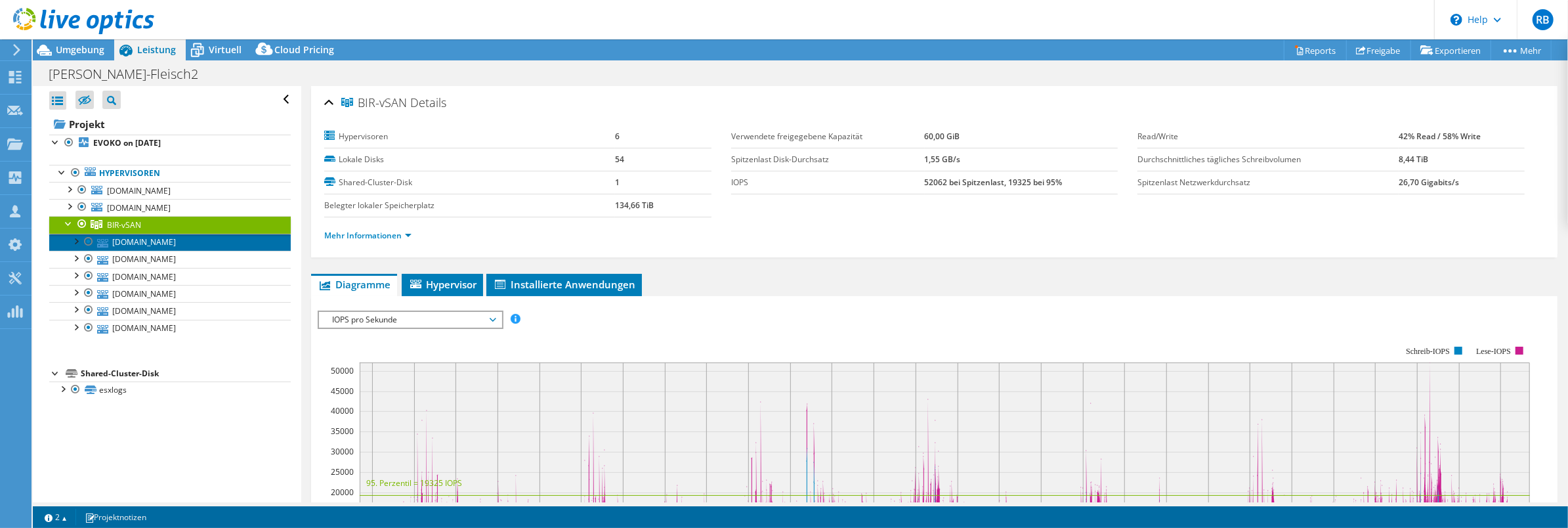
click at [168, 240] on link "esxi-bir-3.muellerfleisch.de" at bounding box center [170, 242] width 241 height 17
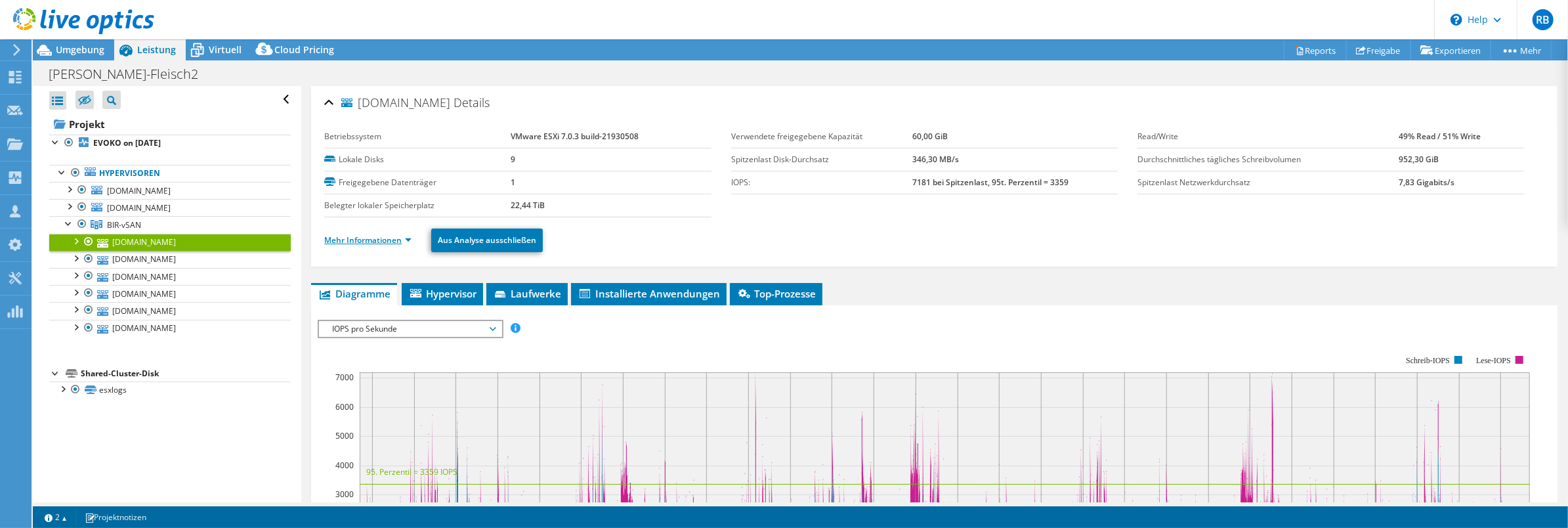
click at [389, 240] on link "Mehr Informationen" at bounding box center [368, 239] width 87 height 11
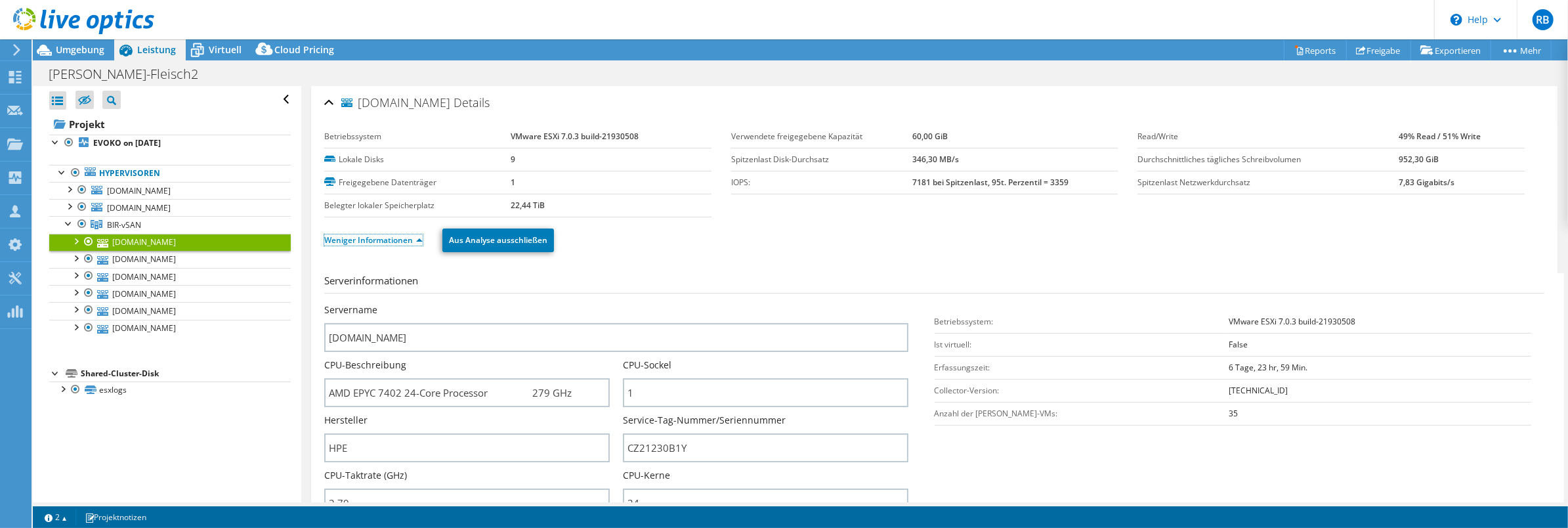
scroll to position [145, 0]
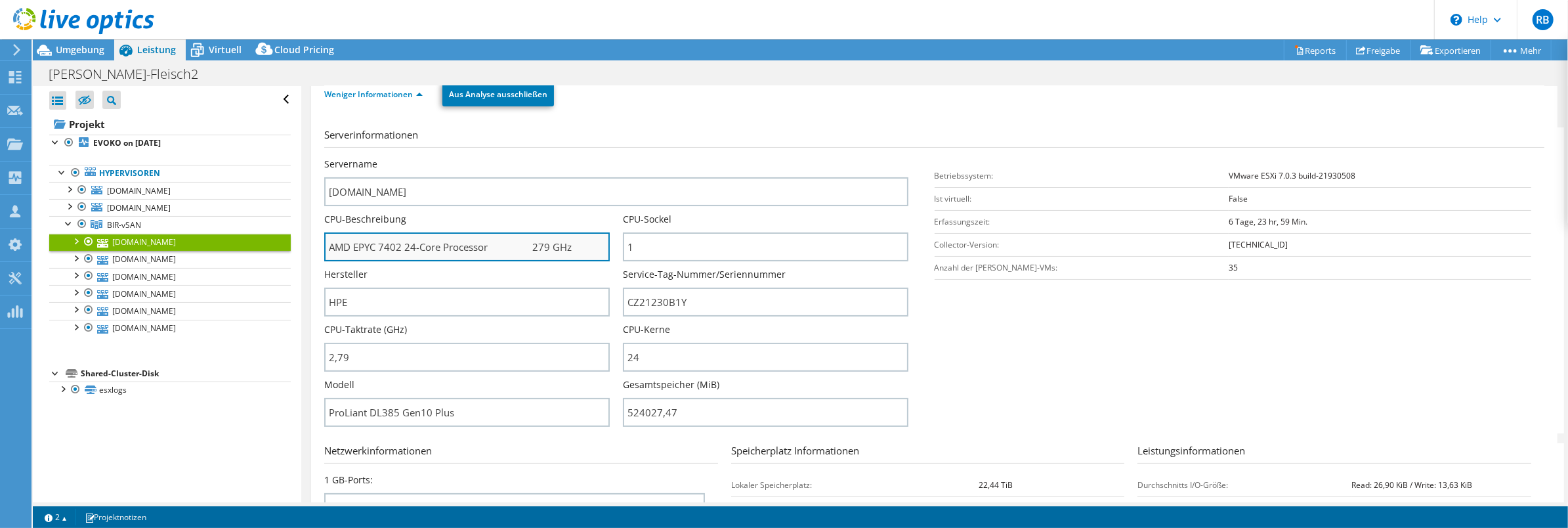
drag, startPoint x: 368, startPoint y: 246, endPoint x: 529, endPoint y: 246, distance: 161.0
click at [529, 246] on input "AMD EPYC 7402 24-Core Processor 279 GHz" at bounding box center [467, 247] width 286 height 29
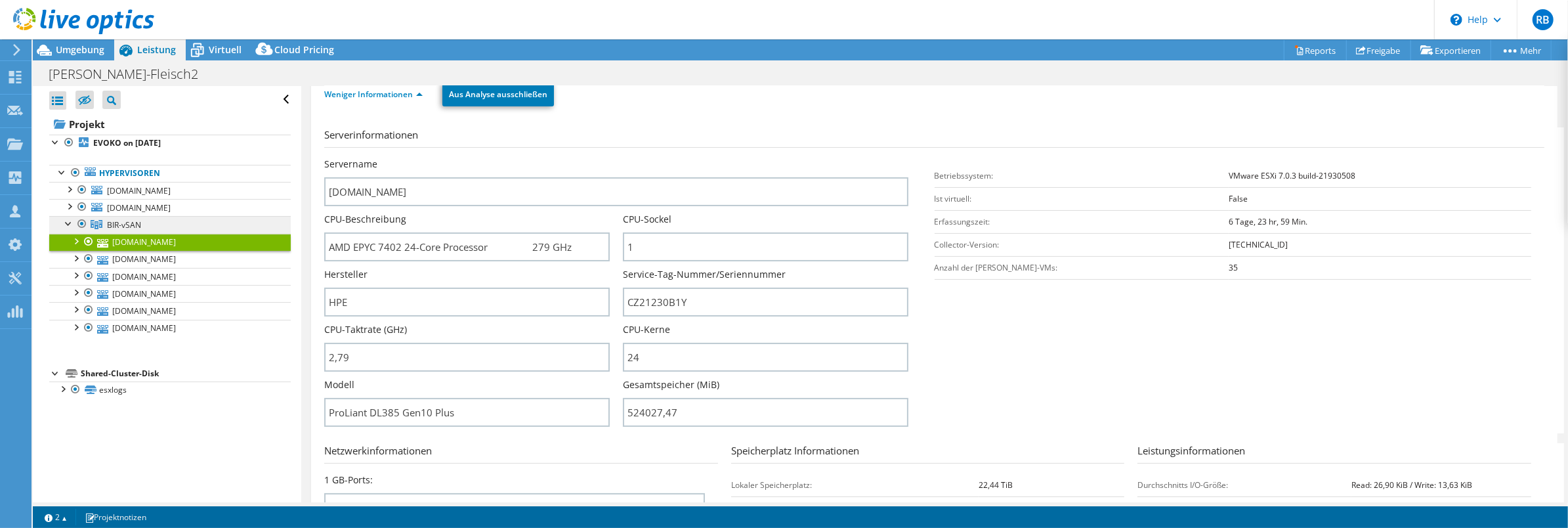
click at [120, 222] on span "BIR-vSAN" at bounding box center [124, 224] width 34 height 11
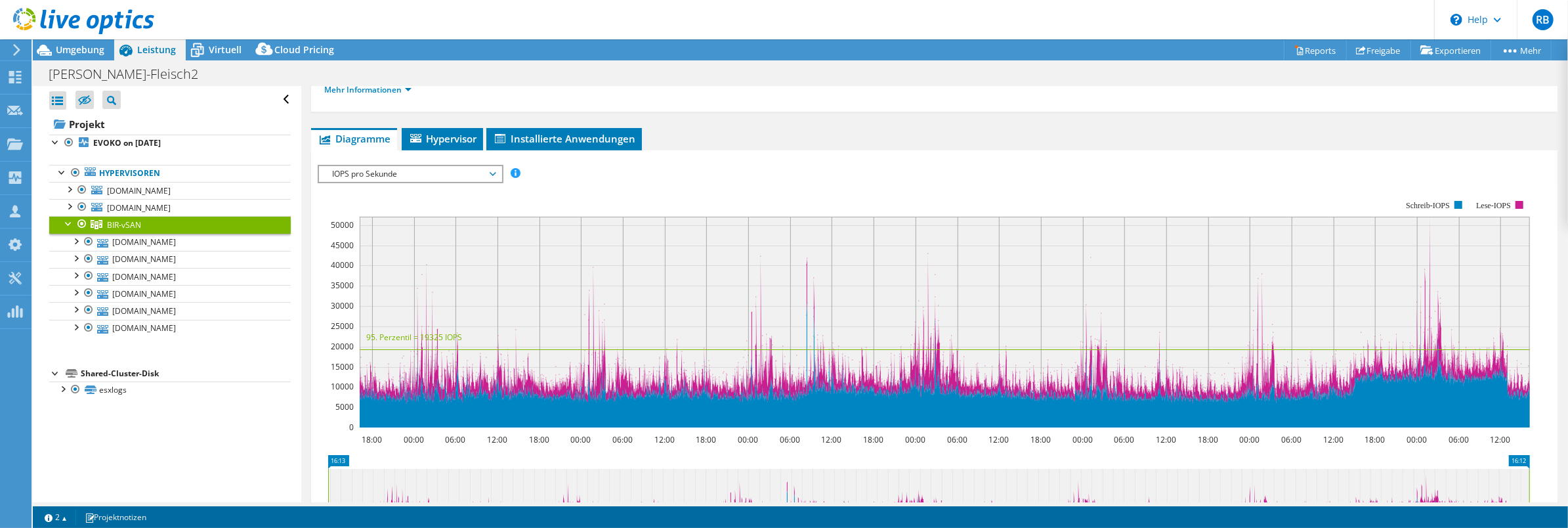
click at [391, 174] on span "IOPS pro Sekunde" at bounding box center [410, 174] width 169 height 16
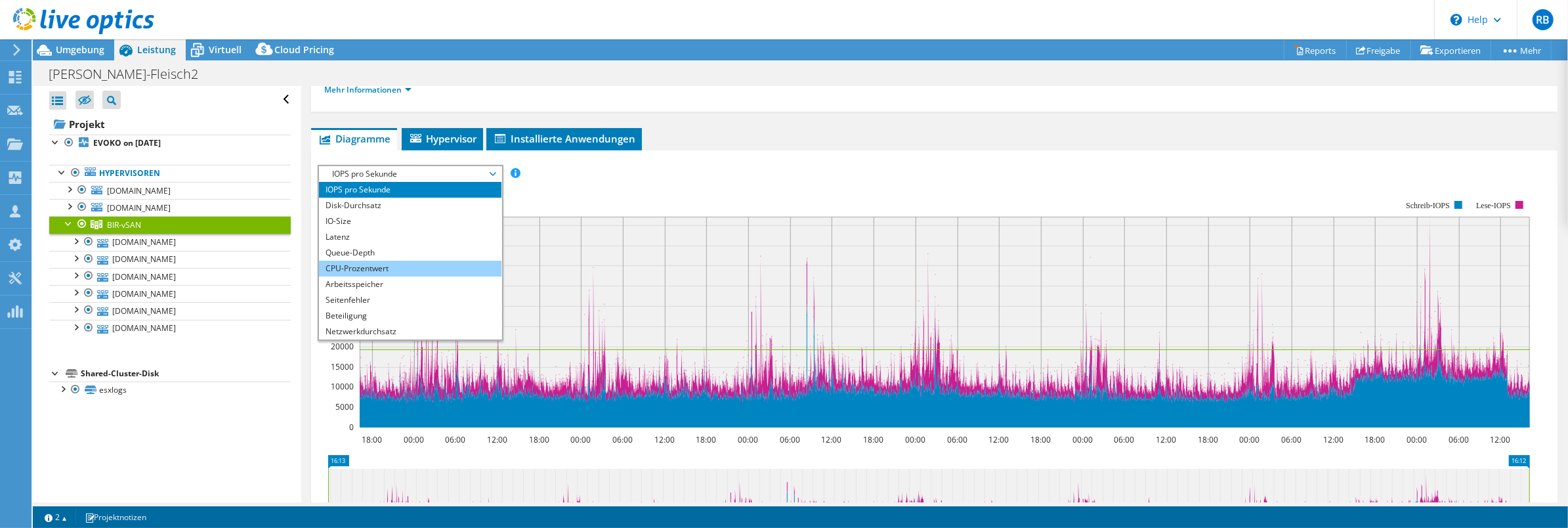
click at [372, 261] on li "CPU-Prozentwert" at bounding box center [410, 268] width 182 height 16
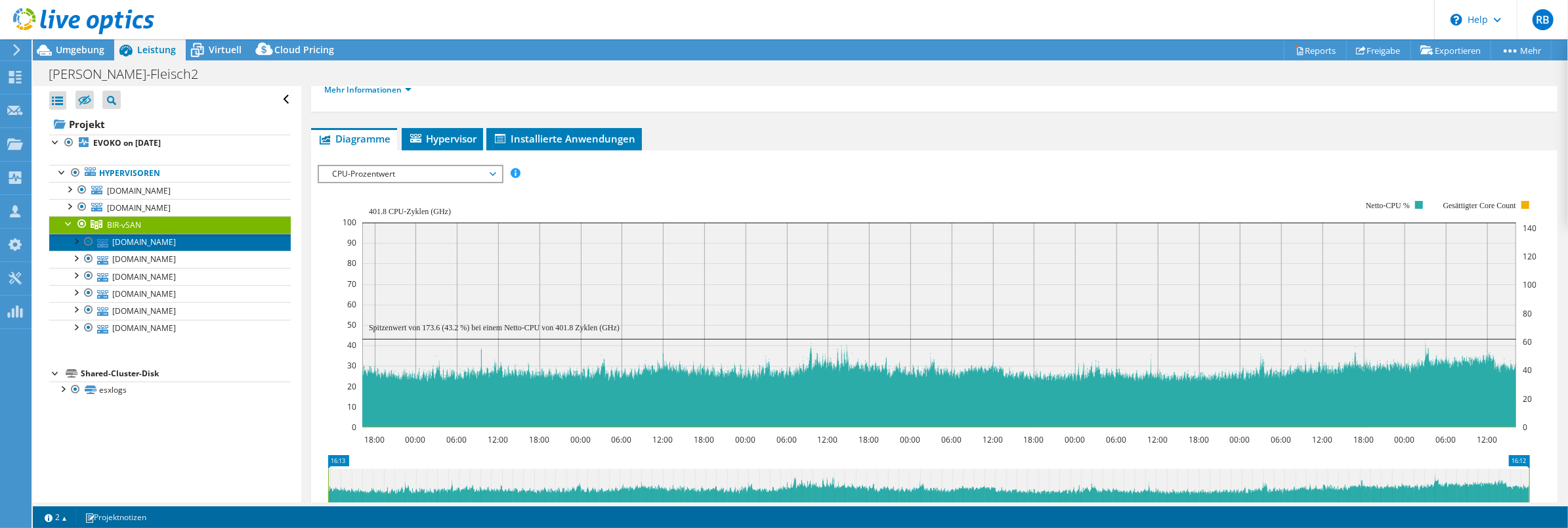
click at [176, 239] on link "esxi-bir-3.muellerfleisch.de" at bounding box center [170, 242] width 241 height 17
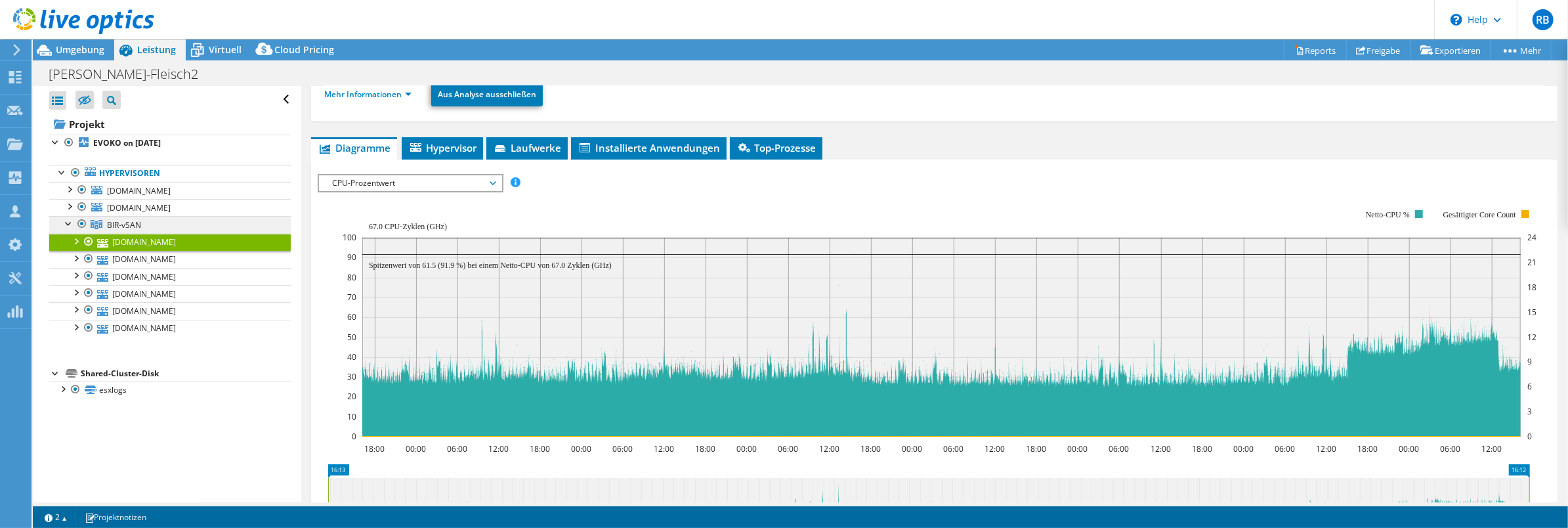
click at [129, 223] on span "BIR-vSAN" at bounding box center [124, 224] width 34 height 11
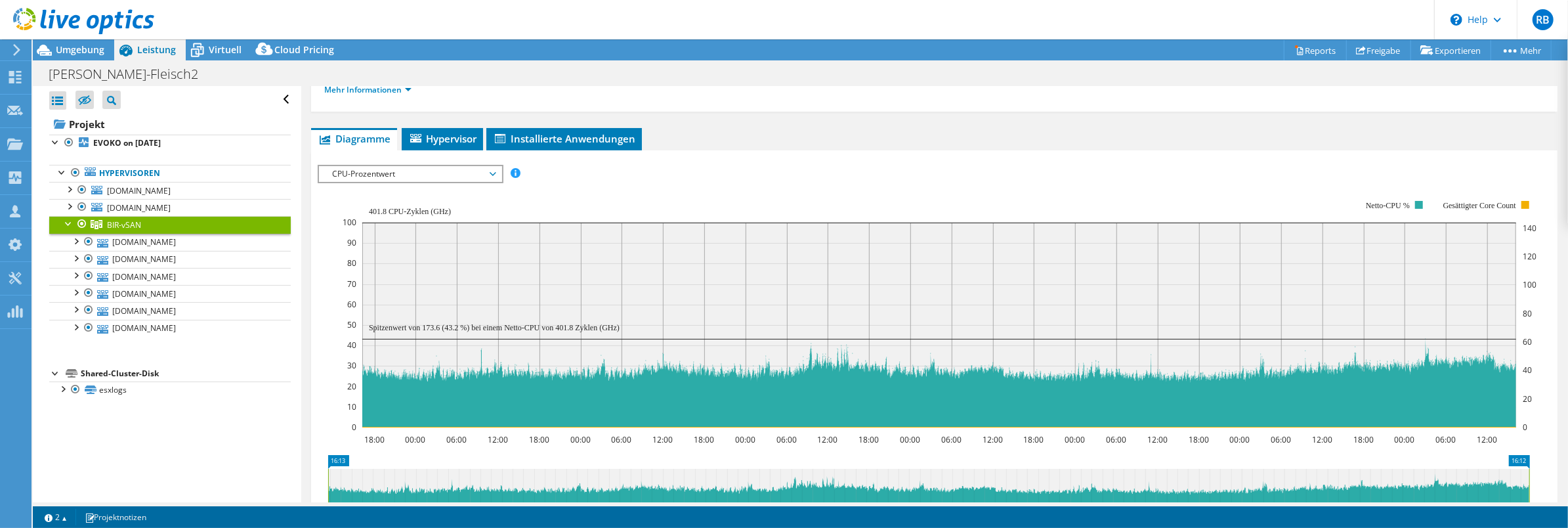
click at [410, 175] on span "CPU-Prozentwert" at bounding box center [410, 174] width 169 height 16
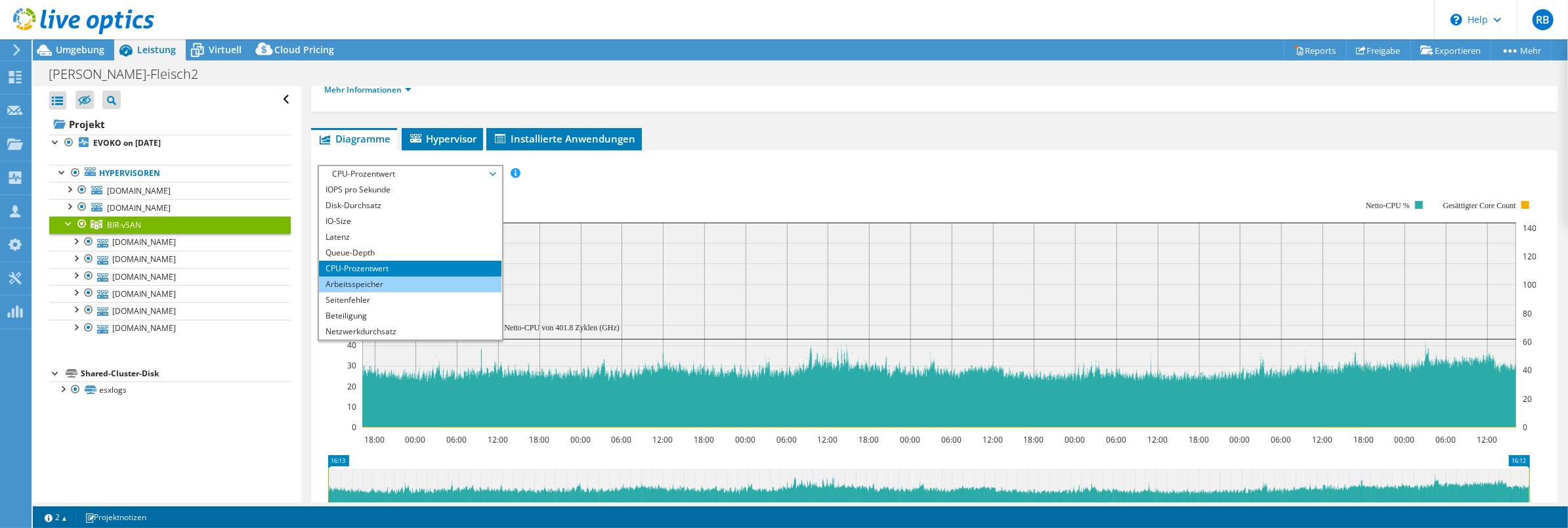
click at [392, 280] on li "Arbeitsspeicher" at bounding box center [410, 284] width 182 height 16
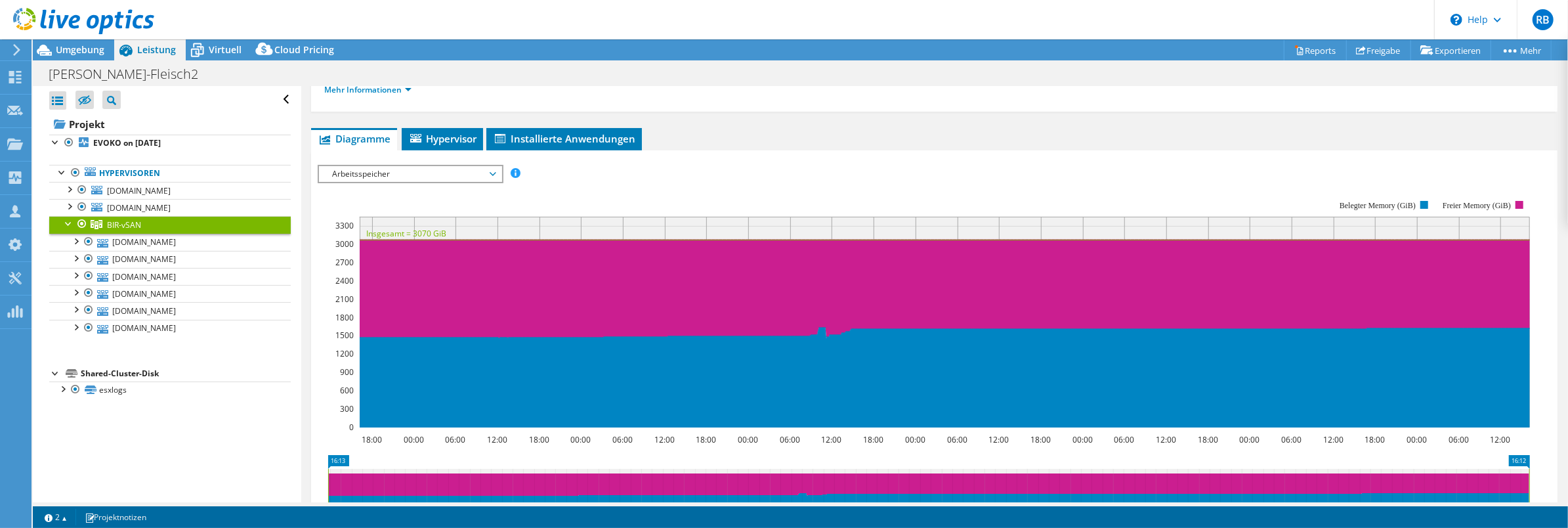
click at [408, 171] on span "Arbeitsspeicher" at bounding box center [410, 174] width 169 height 16
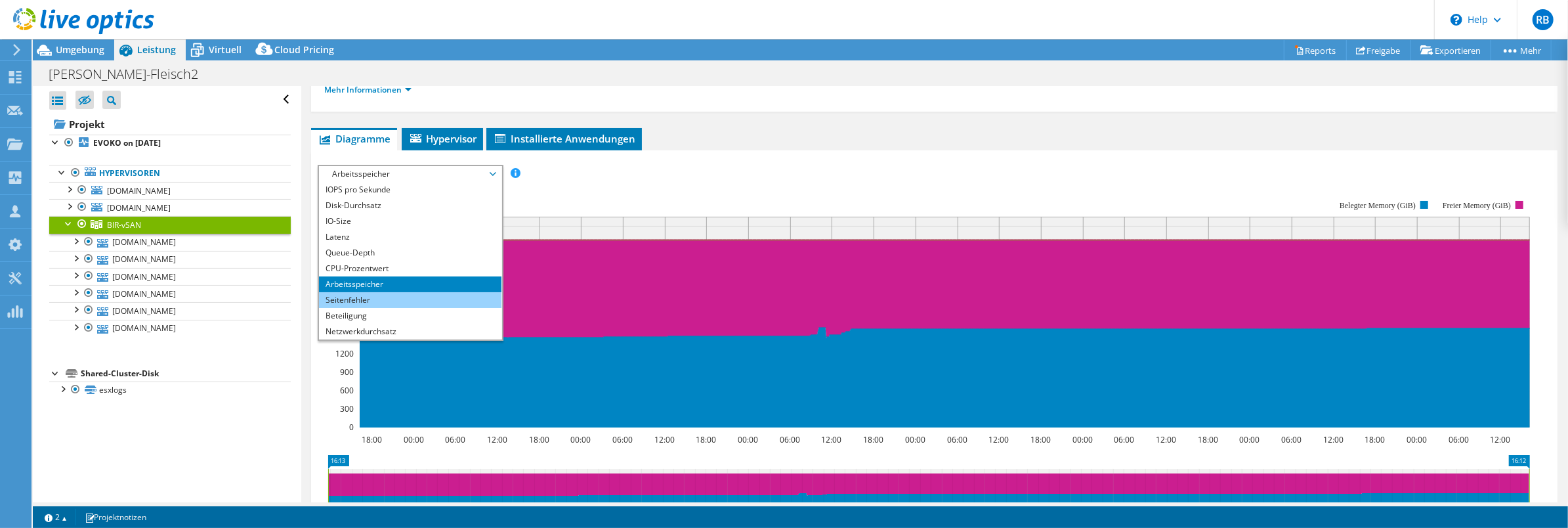
click at [389, 301] on li "Seitenfehler" at bounding box center [410, 300] width 182 height 16
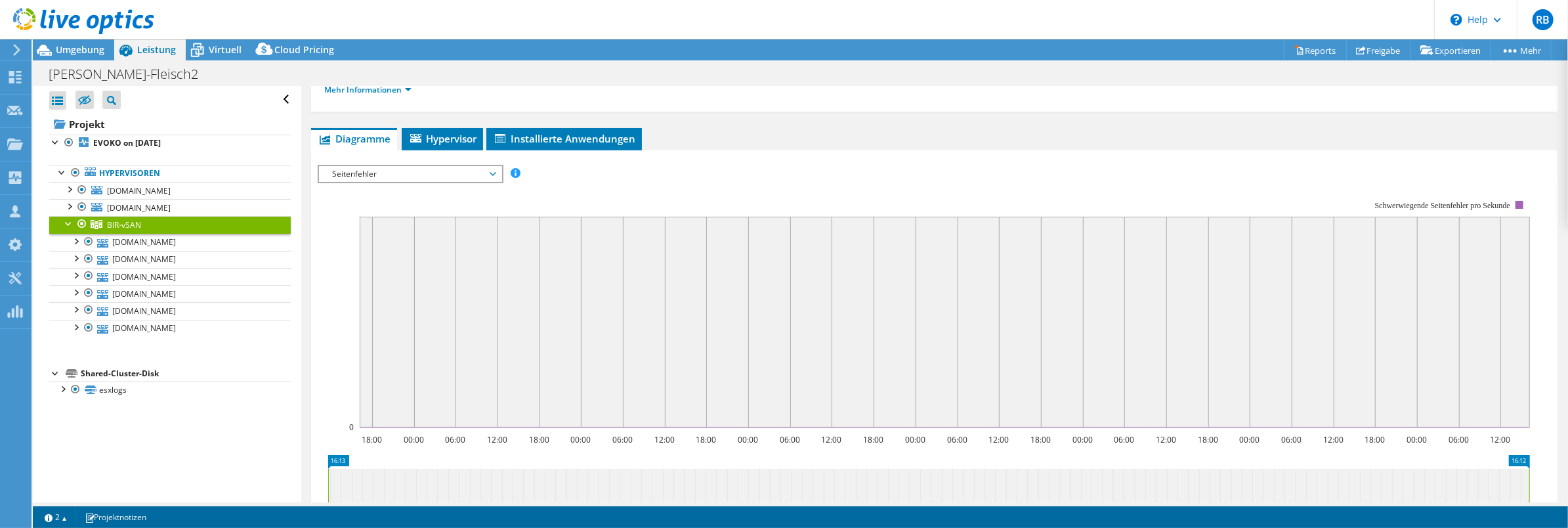
click at [410, 173] on span "Seitenfehler" at bounding box center [410, 174] width 169 height 16
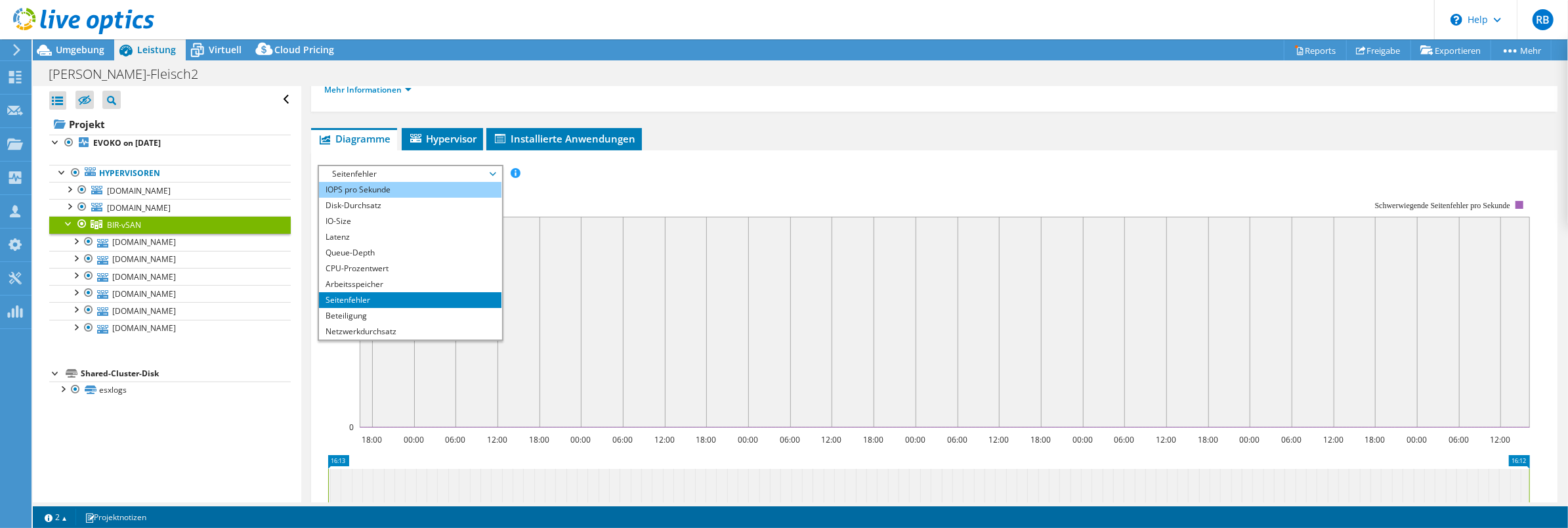
click at [393, 187] on li "IOPS pro Sekunde" at bounding box center [410, 189] width 182 height 16
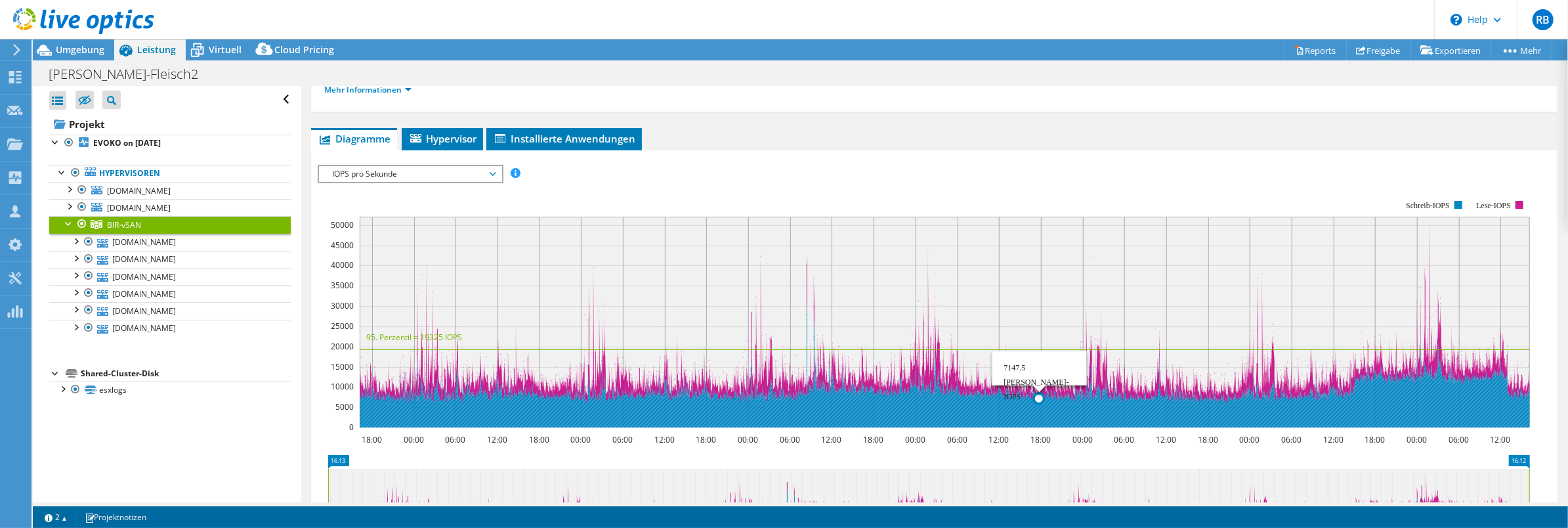
click at [1040, 323] on rect at bounding box center [945, 321] width 1171 height 210
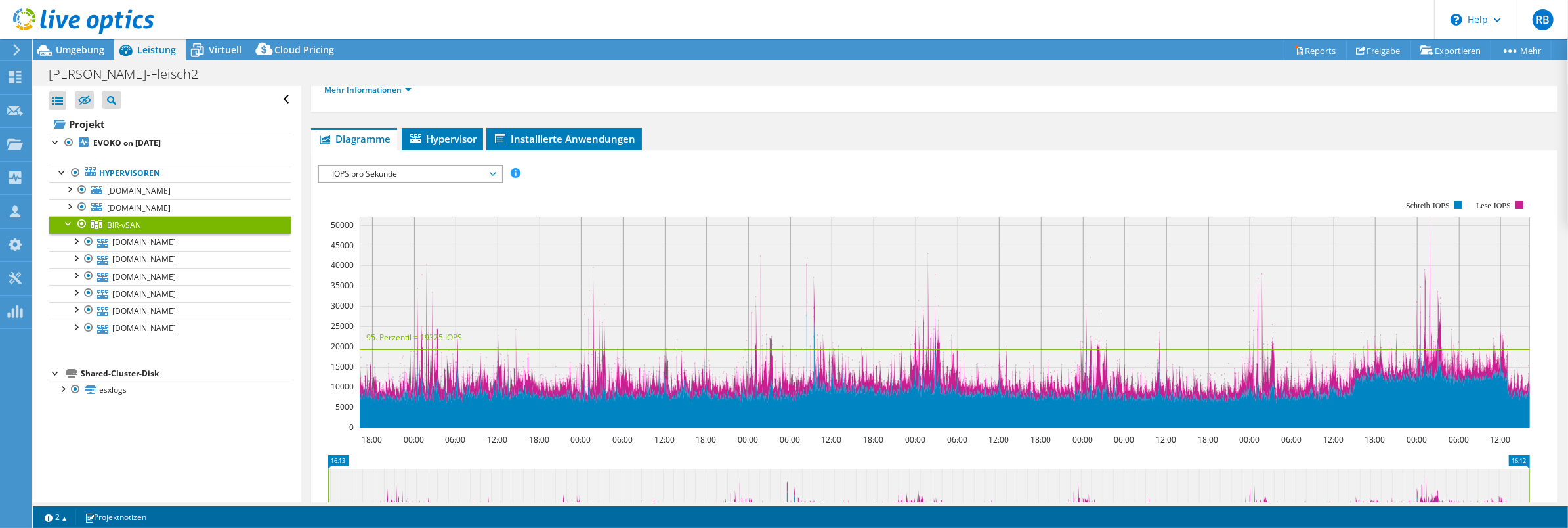
click at [144, 226] on link "BIR-vSAN" at bounding box center [170, 224] width 241 height 17
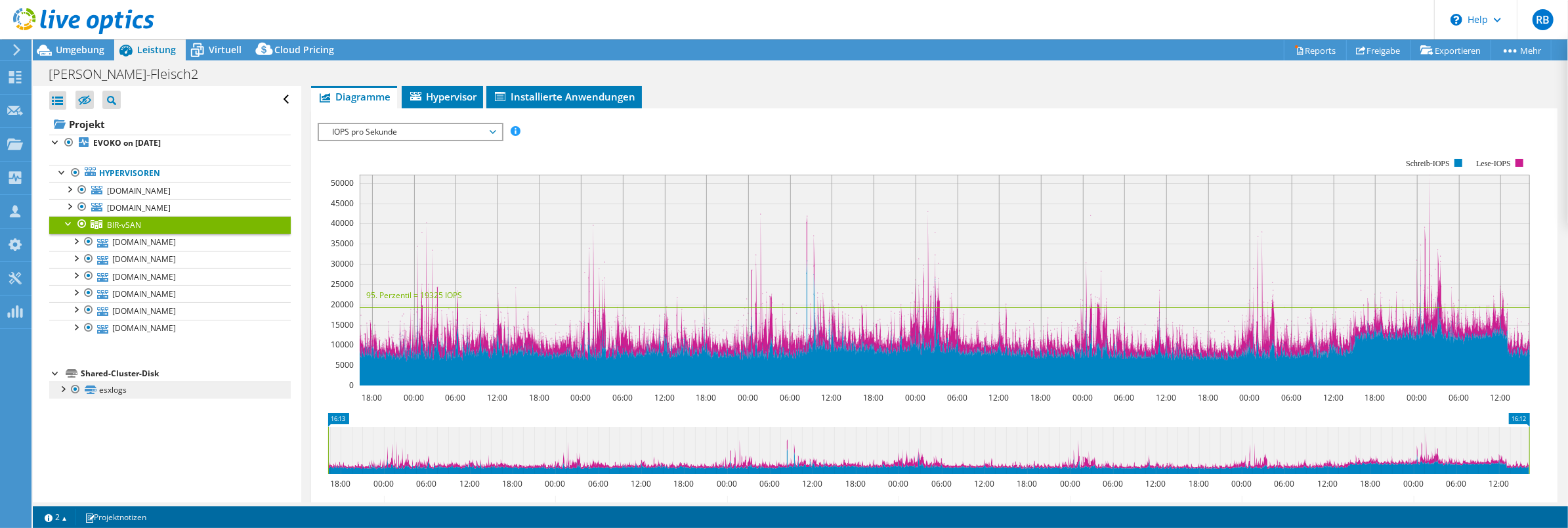
scroll to position [0, 0]
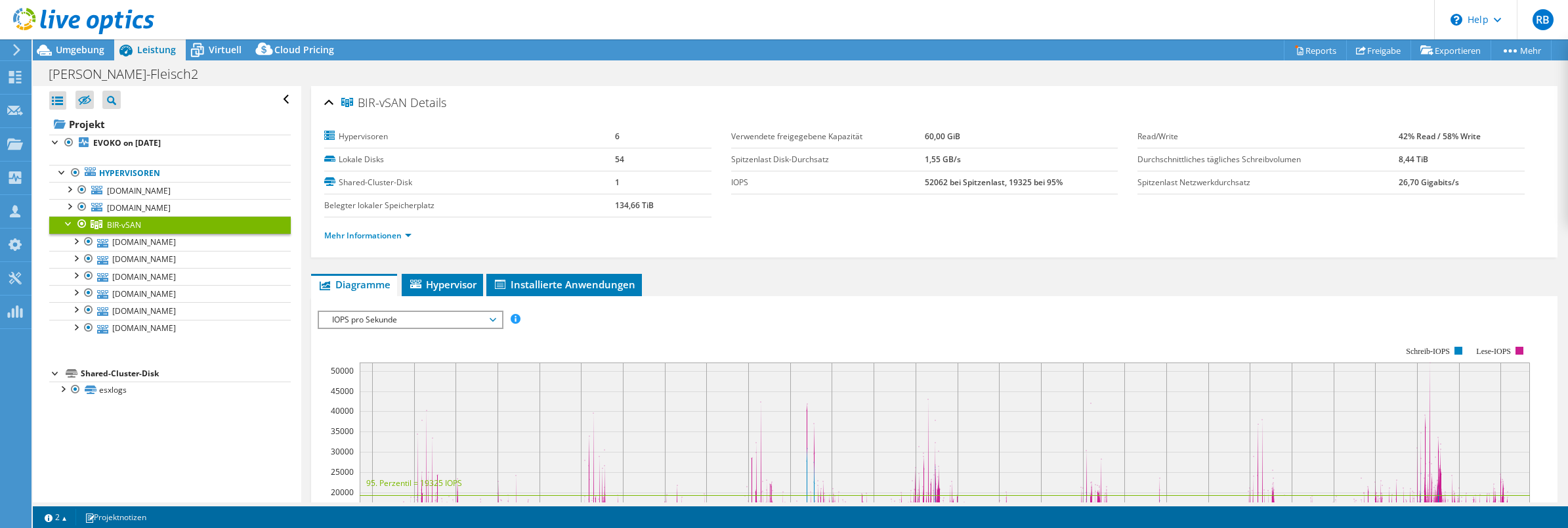
select select "USD"
click at [377, 336] on rect at bounding box center [924, 460] width 1212 height 263
click at [67, 222] on div at bounding box center [69, 223] width 13 height 13
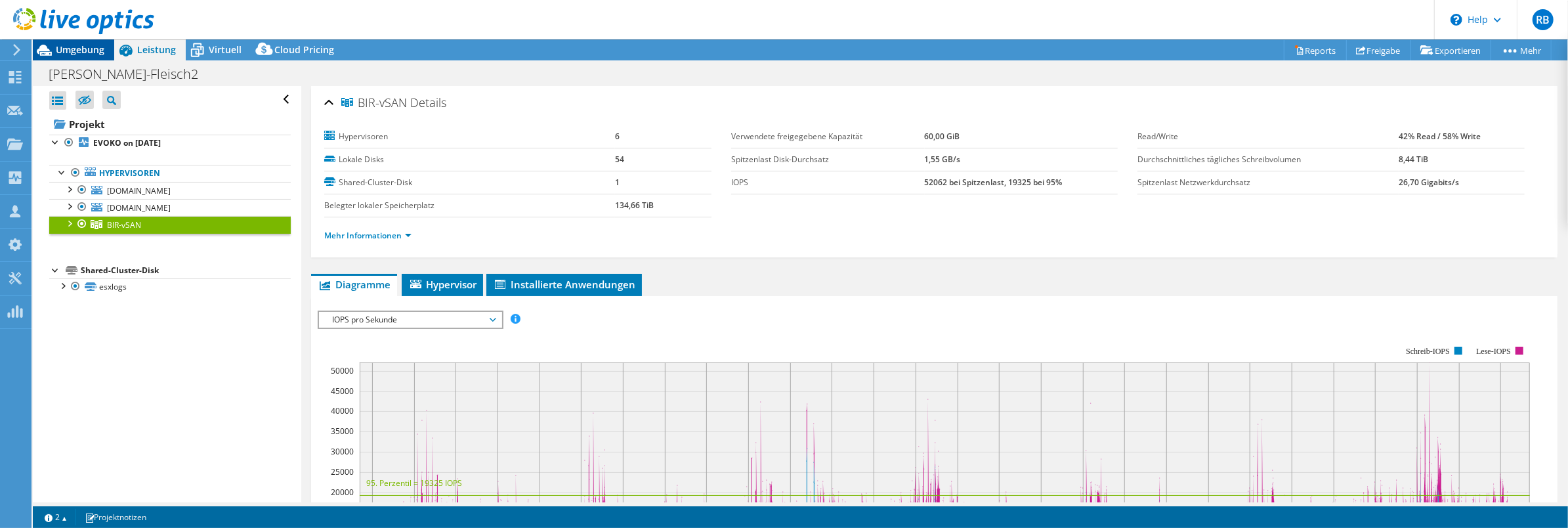
click at [83, 49] on span "Umgebung" at bounding box center [80, 49] width 49 height 13
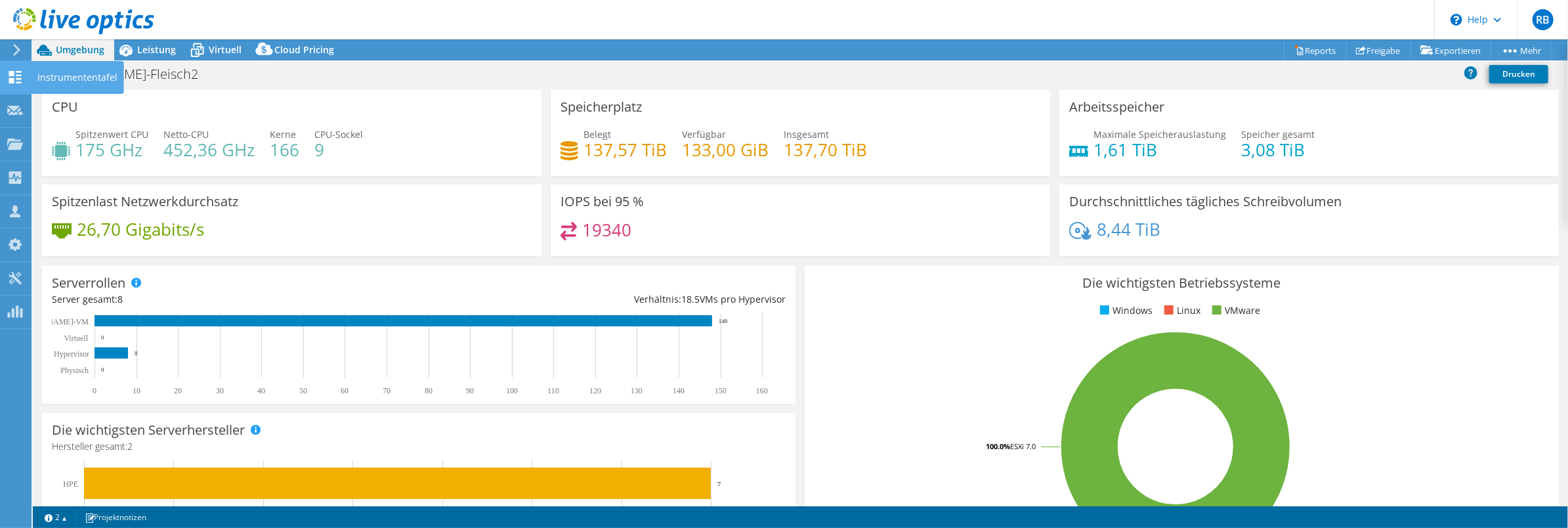
click at [11, 80] on use at bounding box center [15, 77] width 13 height 13
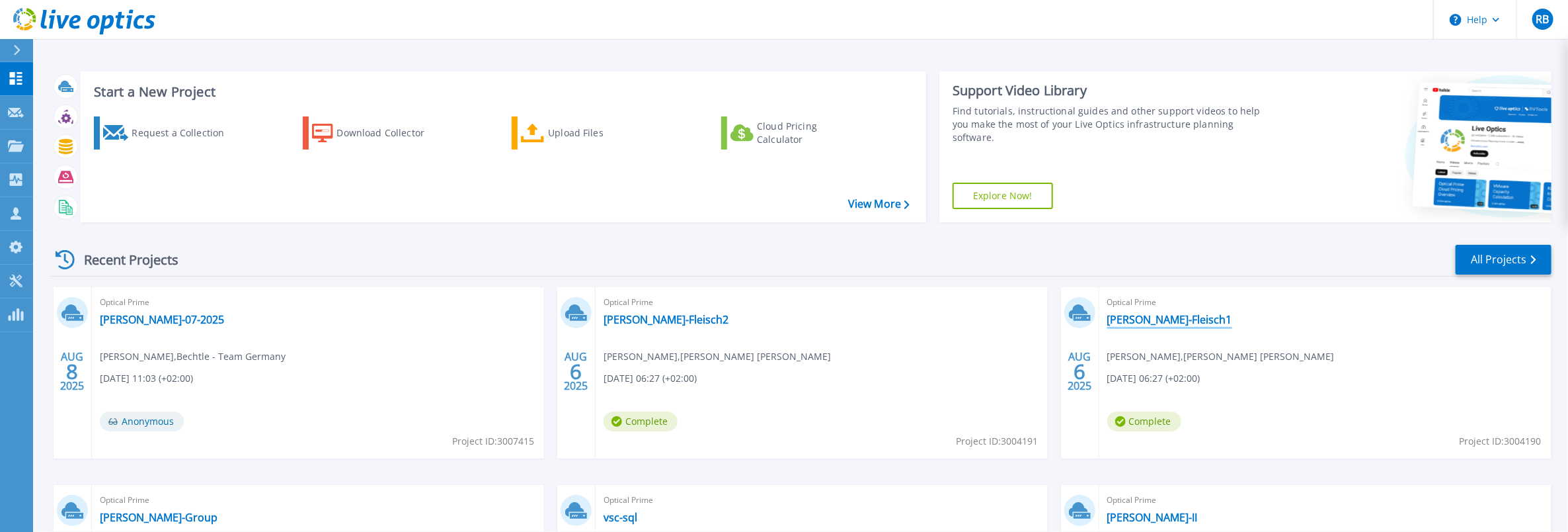
drag, startPoint x: 1171, startPoint y: 321, endPoint x: 1118, endPoint y: 321, distance: 53.0
click at [1170, 321] on link "[PERSON_NAME]-Fleisch1" at bounding box center [1169, 320] width 125 height 13
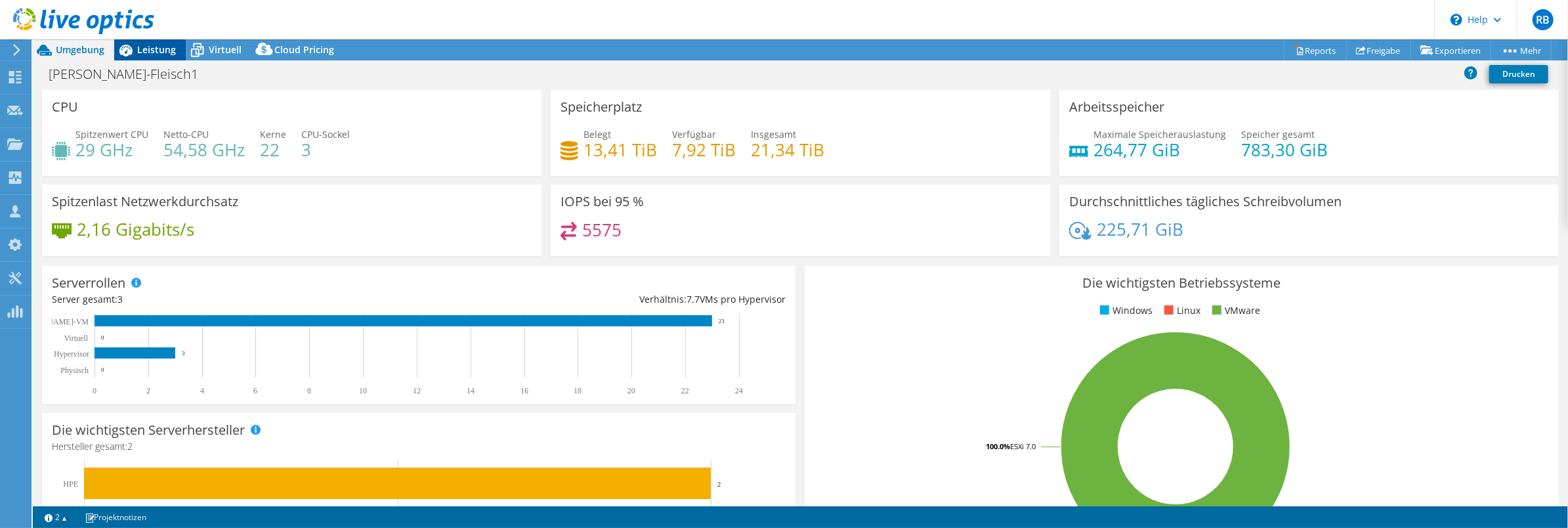
click at [163, 54] on span "Leistung" at bounding box center [157, 49] width 38 height 13
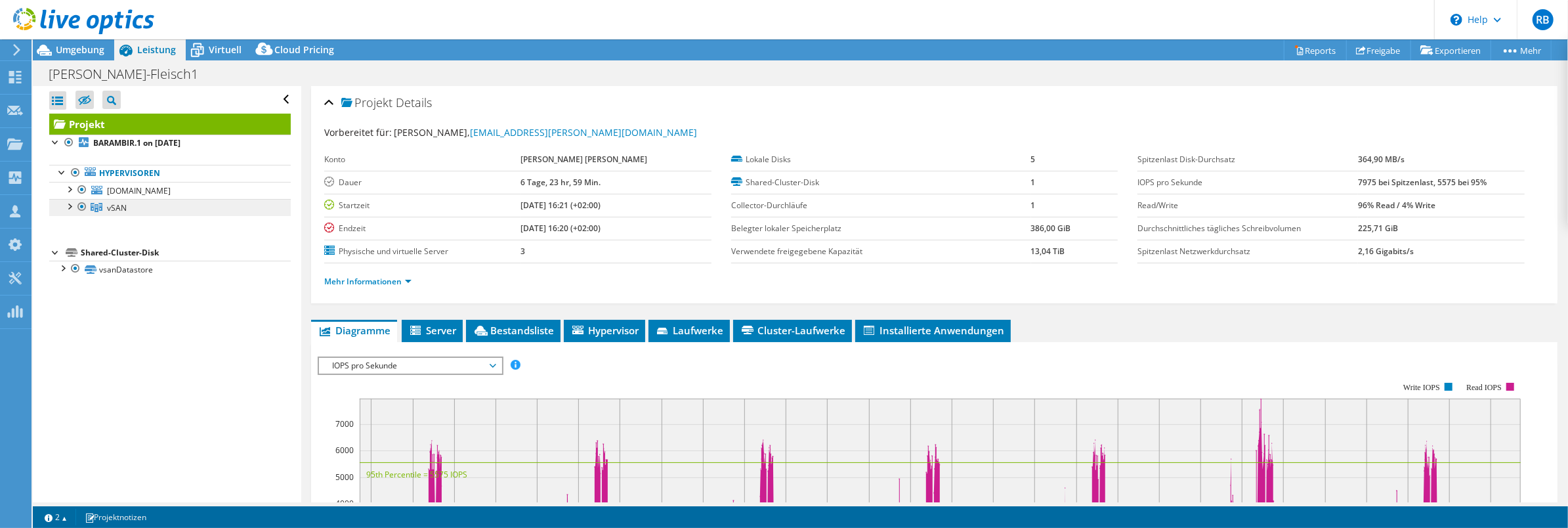
click at [117, 208] on span "vSAN" at bounding box center [117, 208] width 20 height 11
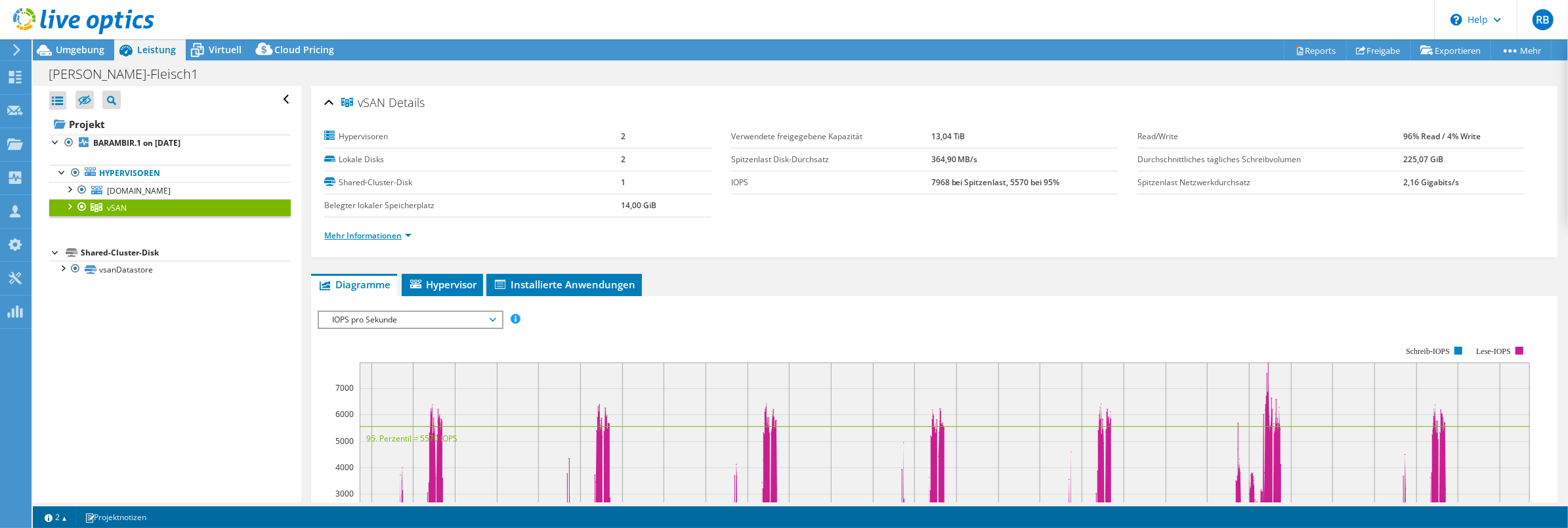
click at [363, 232] on link "Mehr Informationen" at bounding box center [368, 235] width 87 height 11
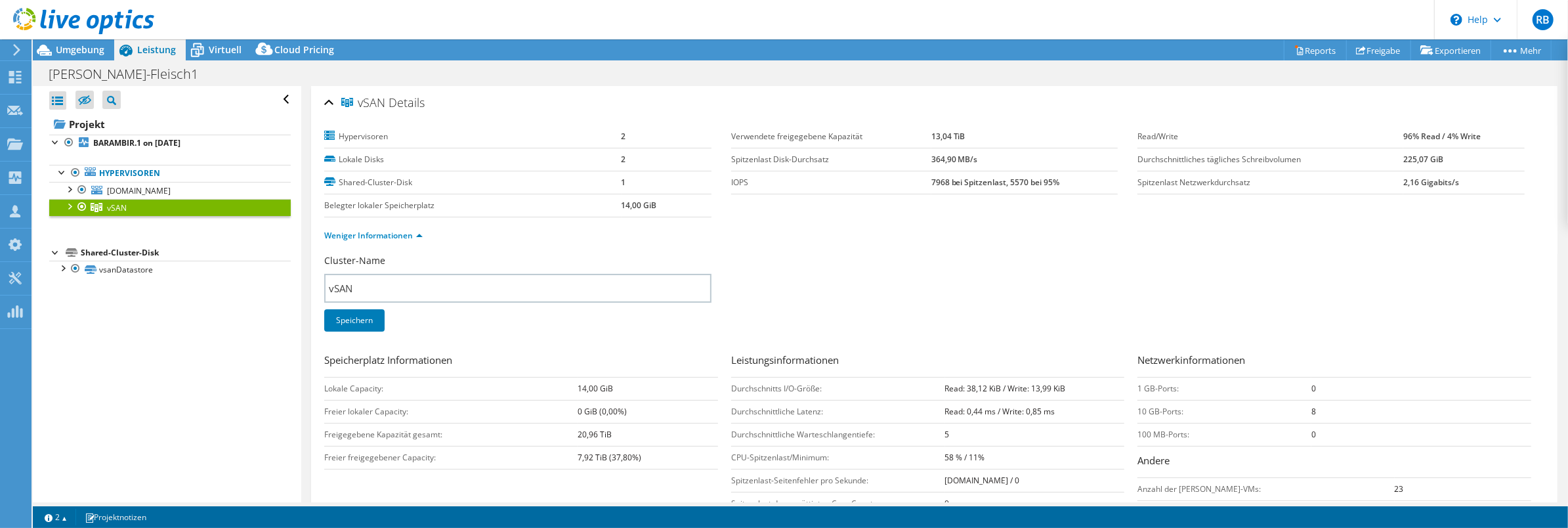
click at [109, 208] on span "vSAN" at bounding box center [117, 208] width 20 height 11
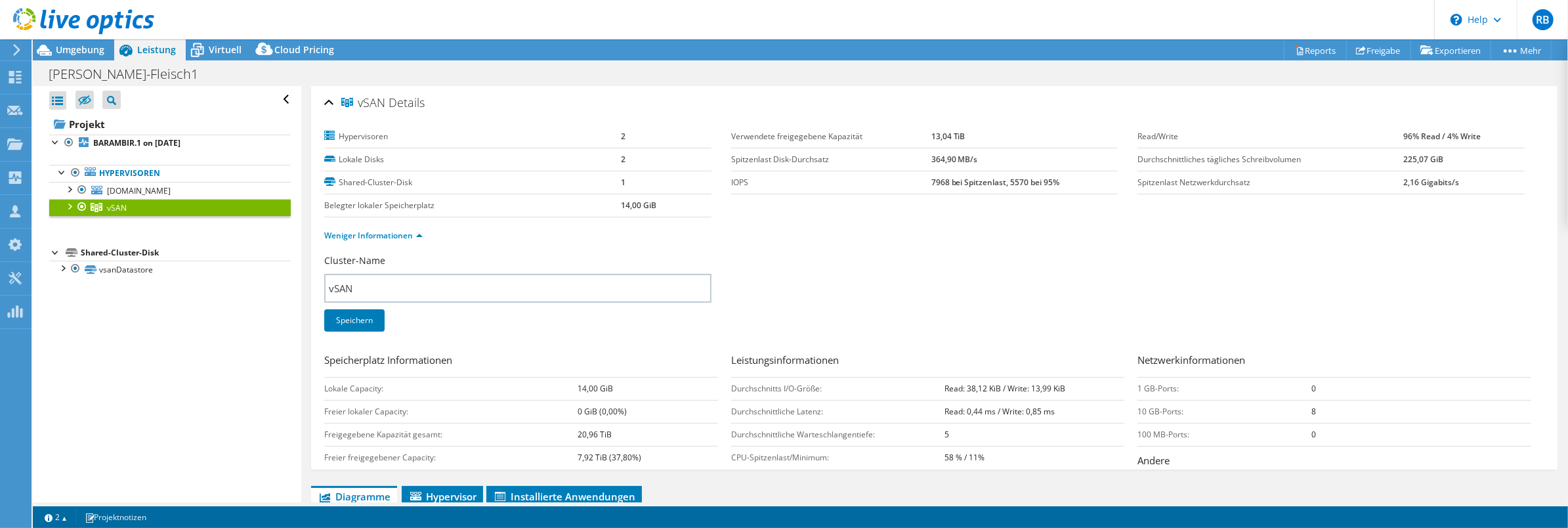
click at [69, 209] on div at bounding box center [69, 205] width 13 height 13
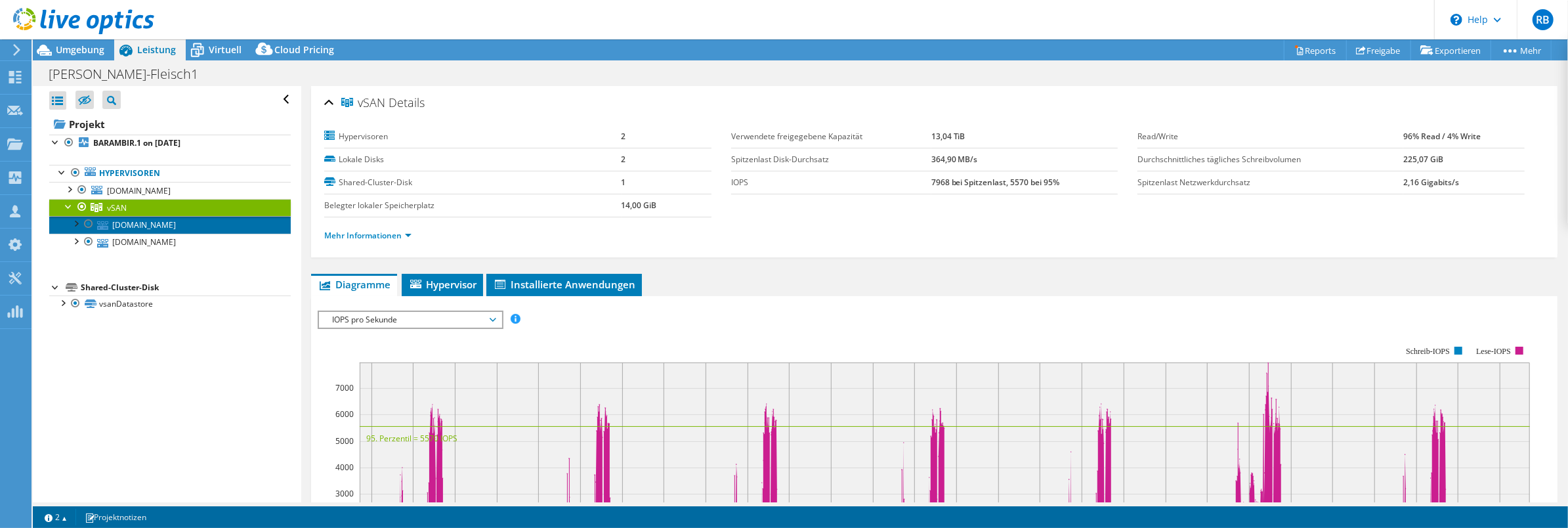
click at [142, 228] on link "[DOMAIN_NAME]" at bounding box center [170, 224] width 241 height 17
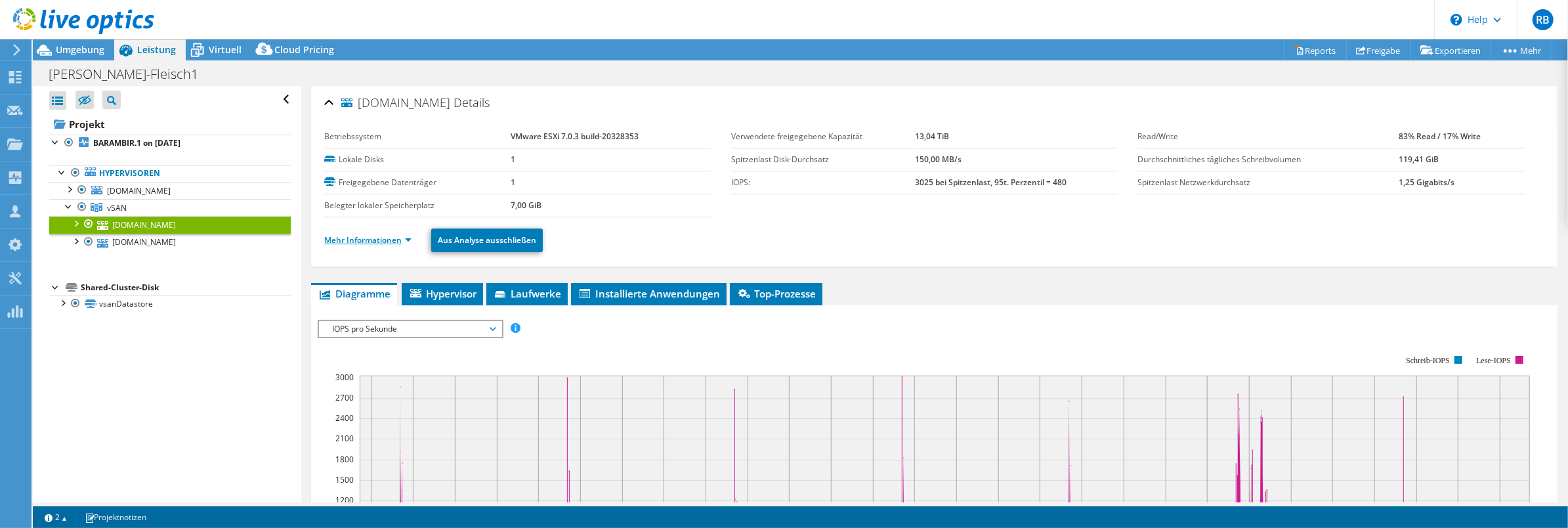
click at [388, 242] on link "Mehr Informationen" at bounding box center [368, 239] width 87 height 11
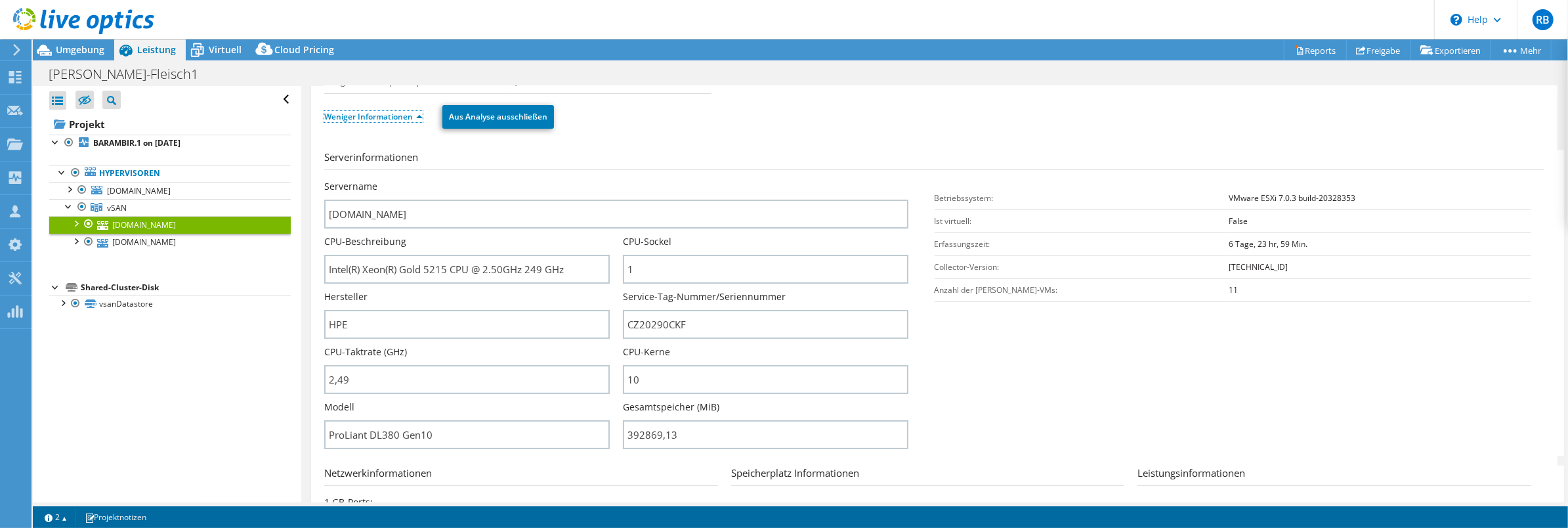
scroll to position [292, 0]
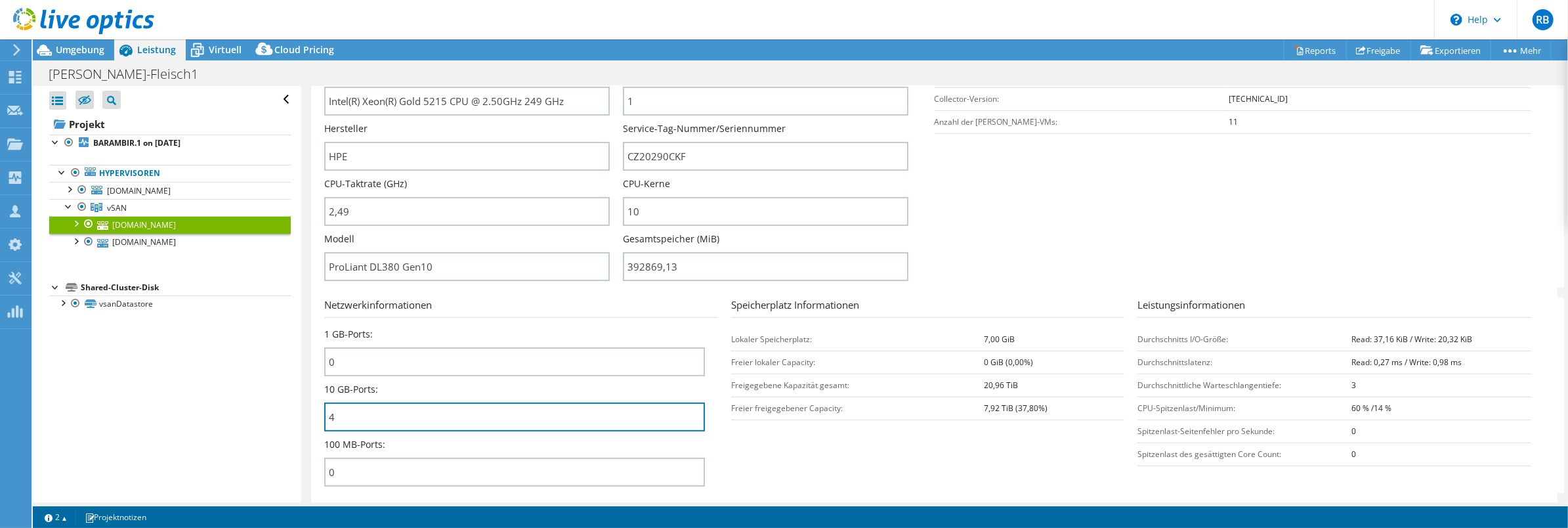
drag, startPoint x: 344, startPoint y: 419, endPoint x: 311, endPoint y: 418, distance: 33.0
click at [312, 418] on div "[DOMAIN_NAME] Details Betriebssystem VMware ESXi 7.0.3 build-20328353 Lokale Di…" at bounding box center [935, 182] width 1247 height 776
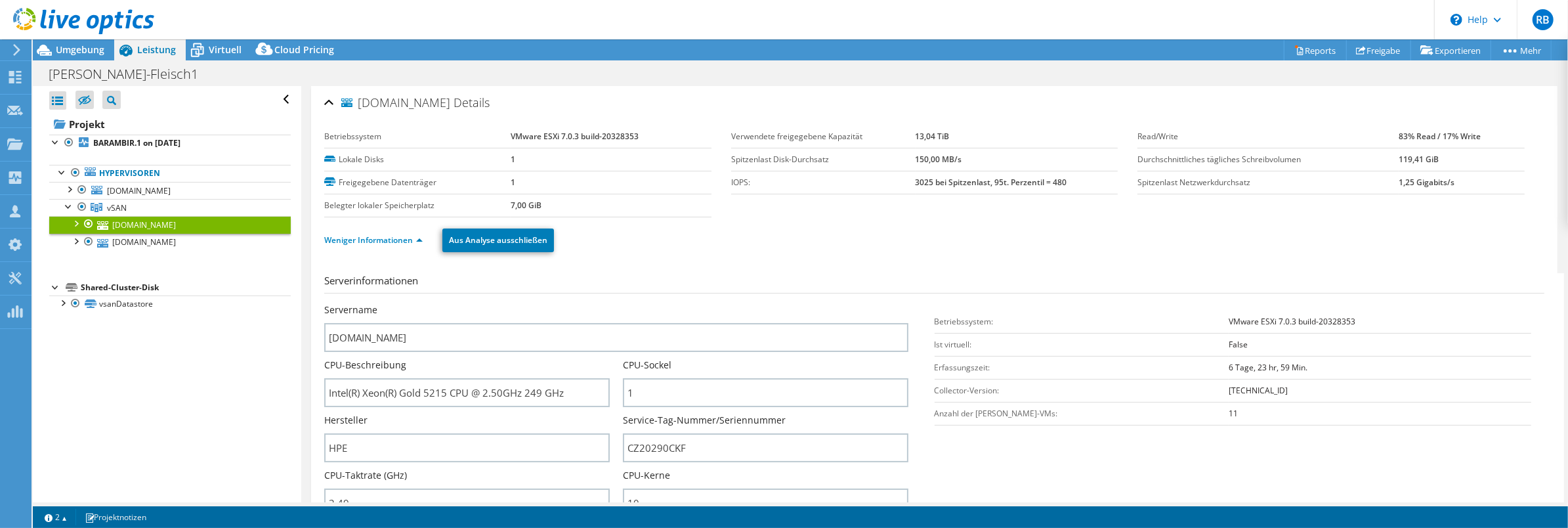
click at [1166, 459] on section "Serverinformationen Servername [DOMAIN_NAME] CPU-Beschreibung Intel(R) Xeon(R) …" at bounding box center [938, 426] width 1227 height 306
